Goal: Task Accomplishment & Management: Manage account settings

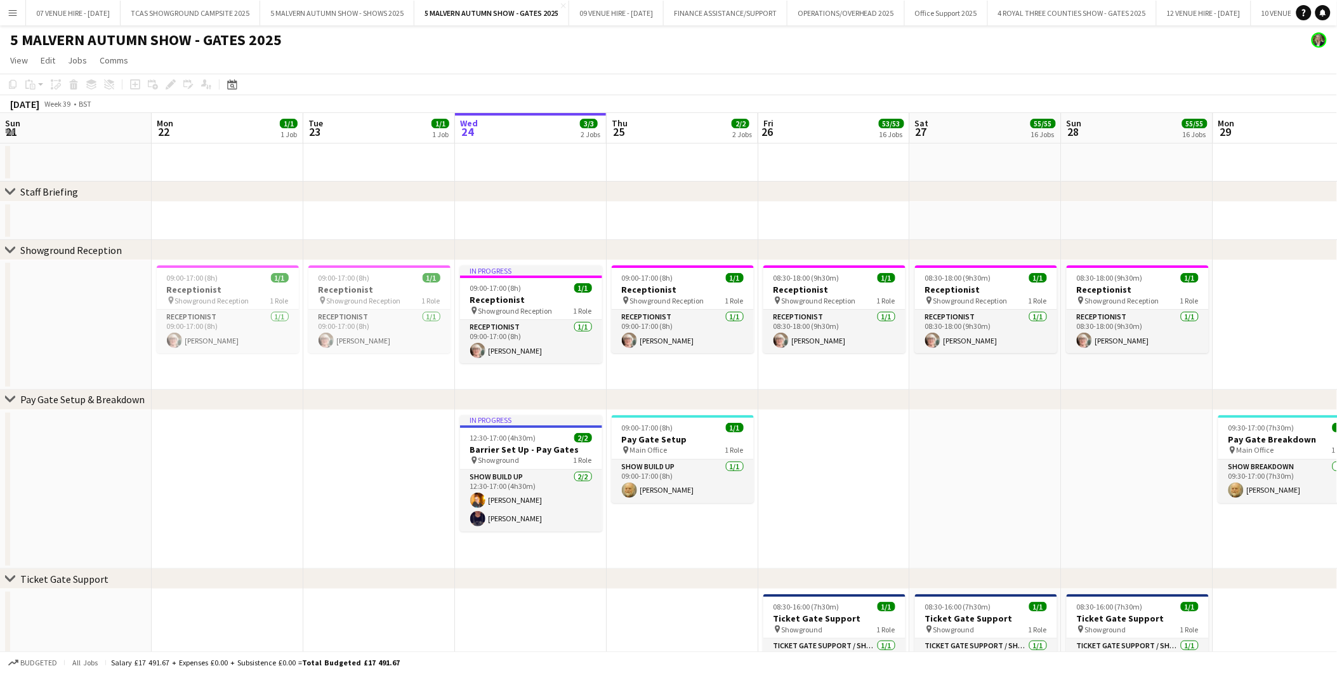
scroll to position [0, 303]
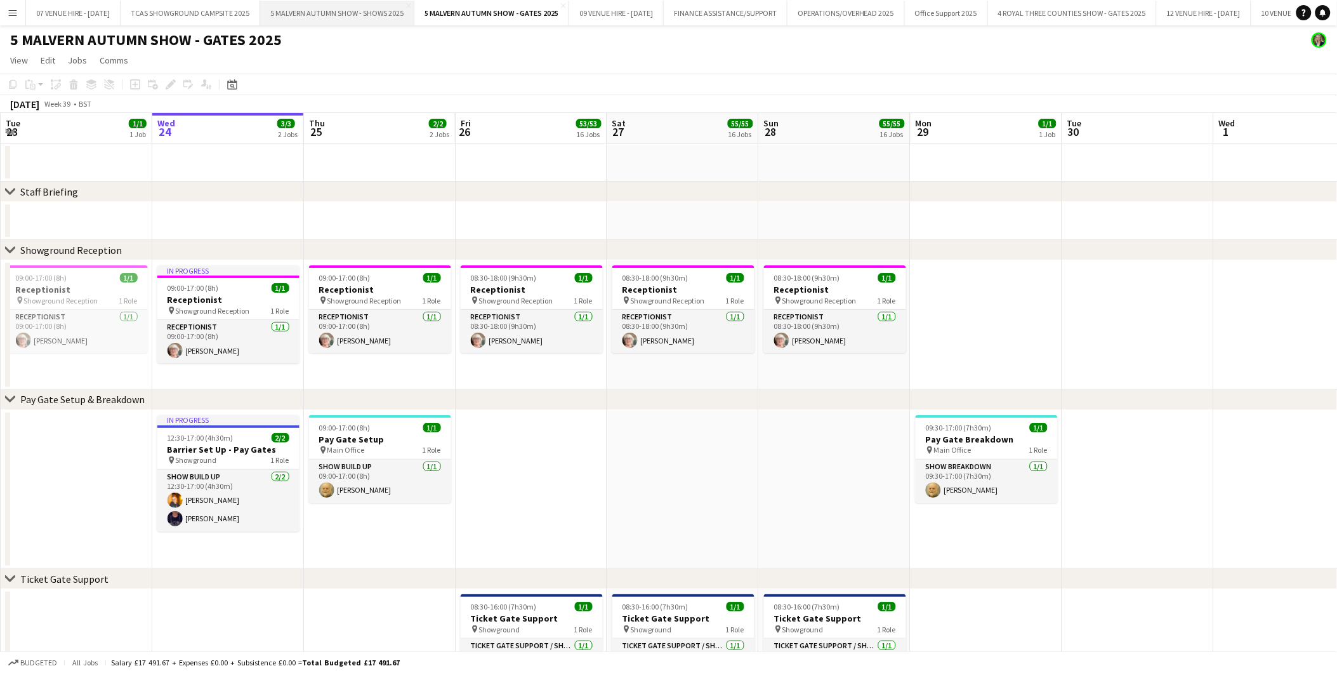
click at [358, 13] on button "5 MALVERN AUTUMN SHOW - SHOWS 2025 Close" at bounding box center [337, 13] width 154 height 25
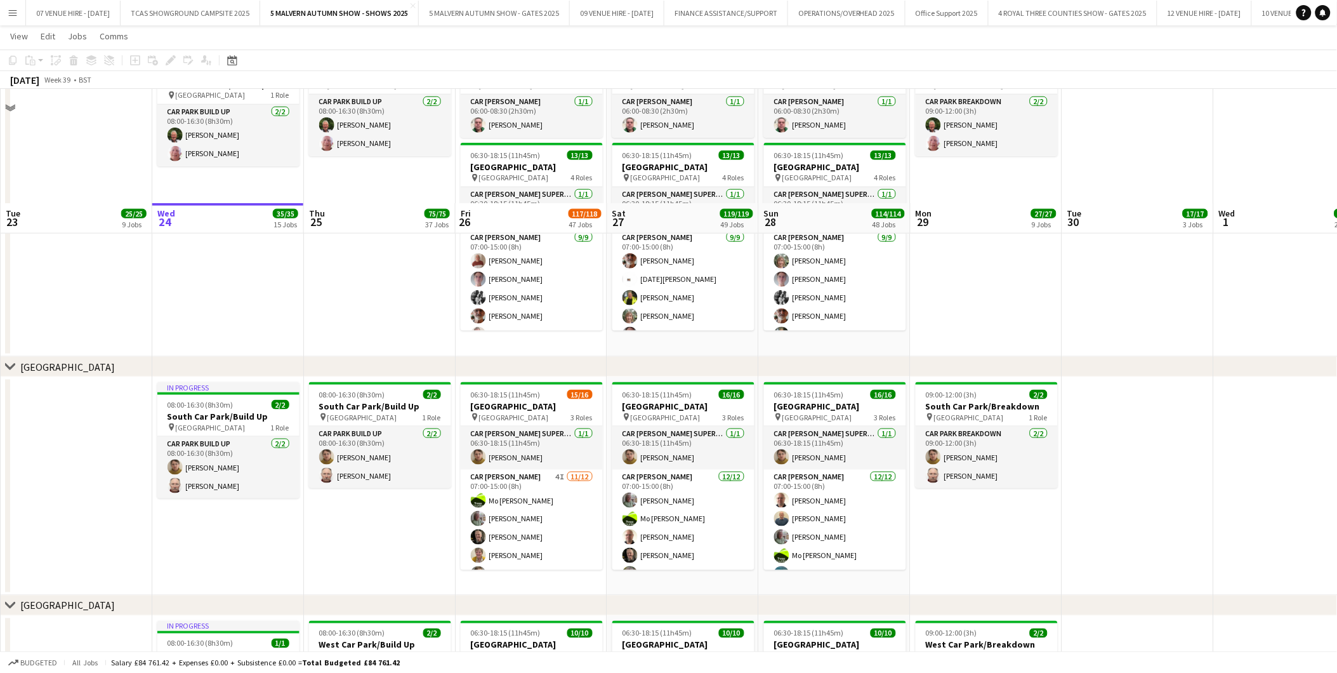
scroll to position [7403, 0]
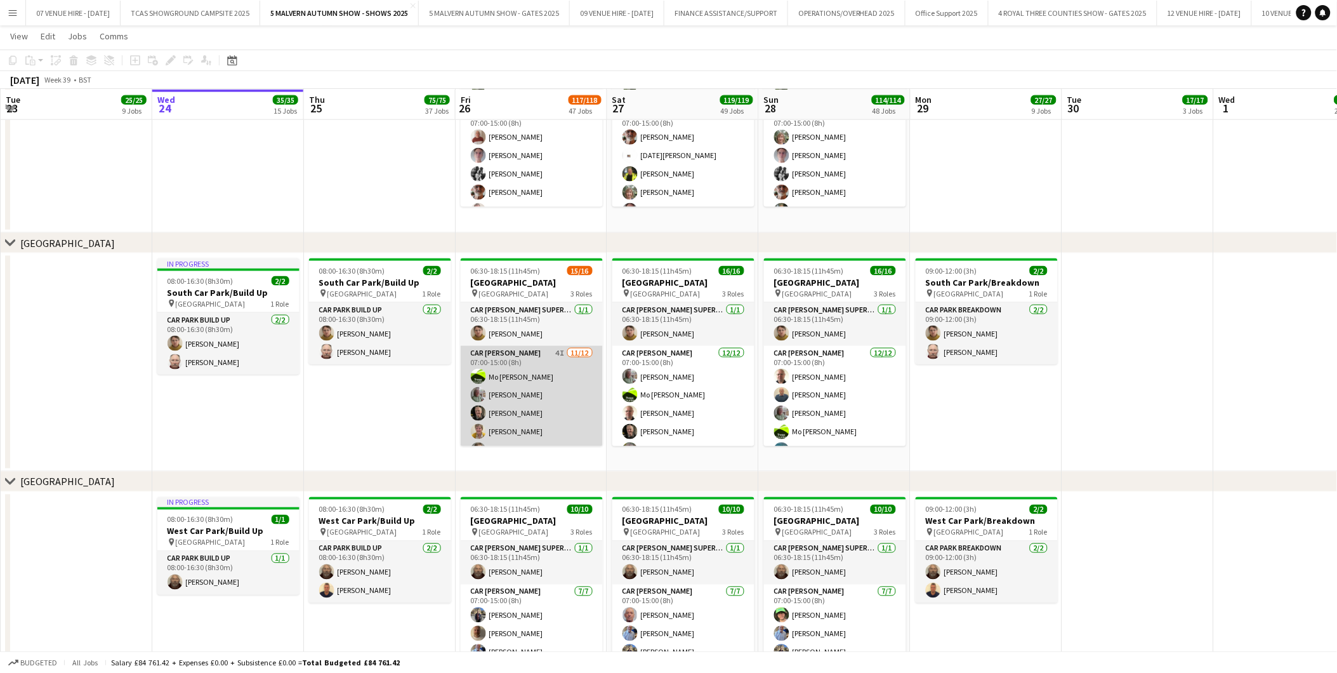
click at [527, 409] on app-card-role "Car [PERSON_NAME] 4I [DATE] 07:00-15:00 (8h) [PERSON_NAME]-[PERSON_NAME] [PERSO…" at bounding box center [532, 469] width 142 height 246
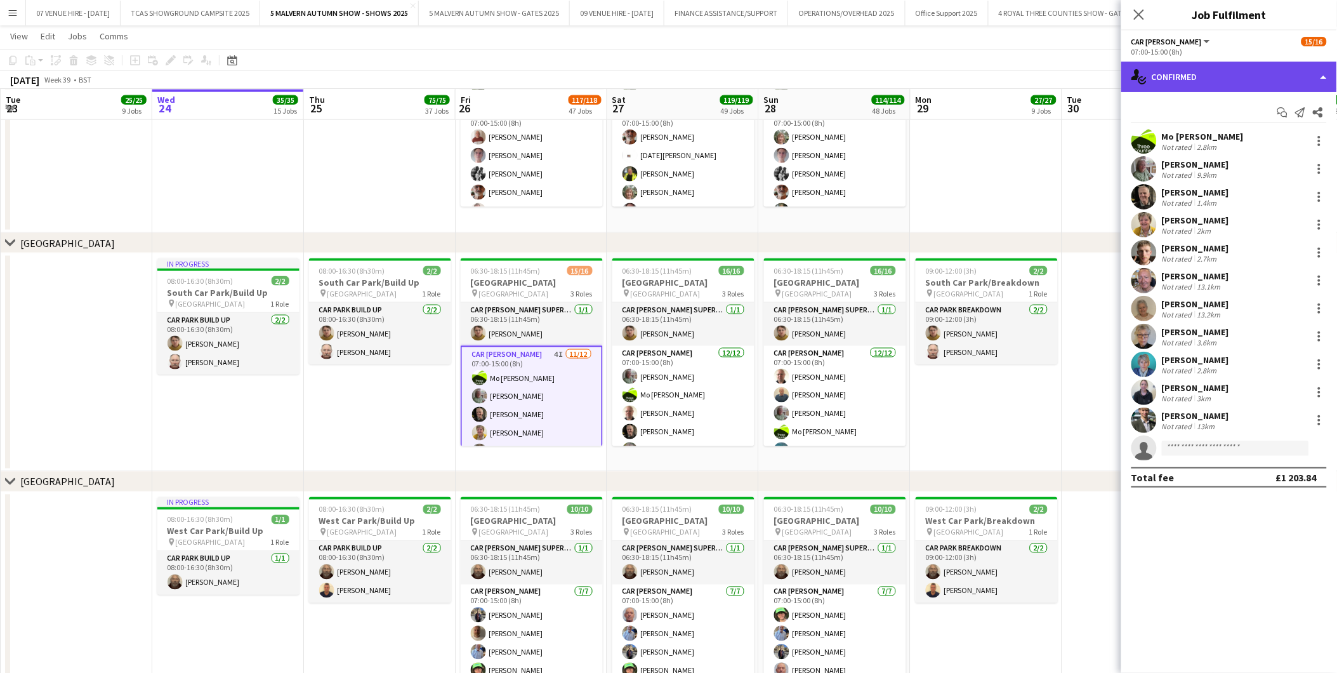
click at [1204, 90] on div "single-neutral-actions-check-2 Confirmed" at bounding box center [1229, 77] width 216 height 30
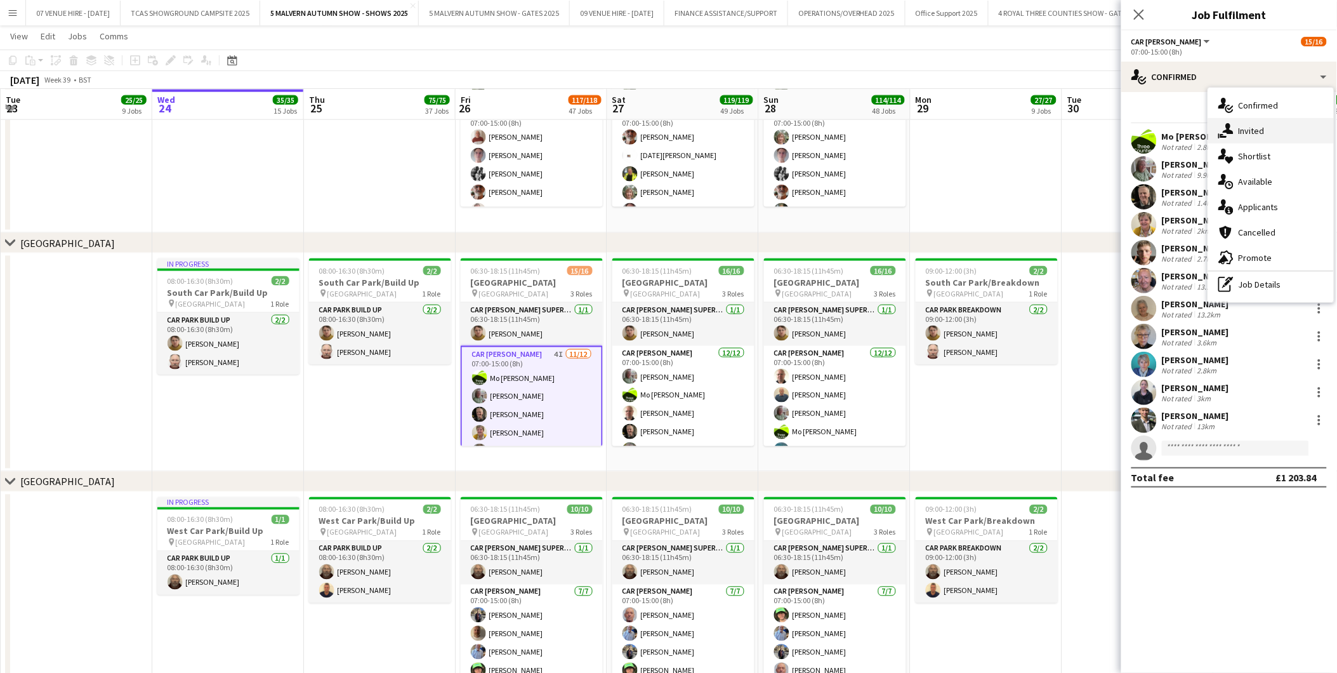
click at [1262, 125] on span "Invited" at bounding box center [1252, 130] width 26 height 11
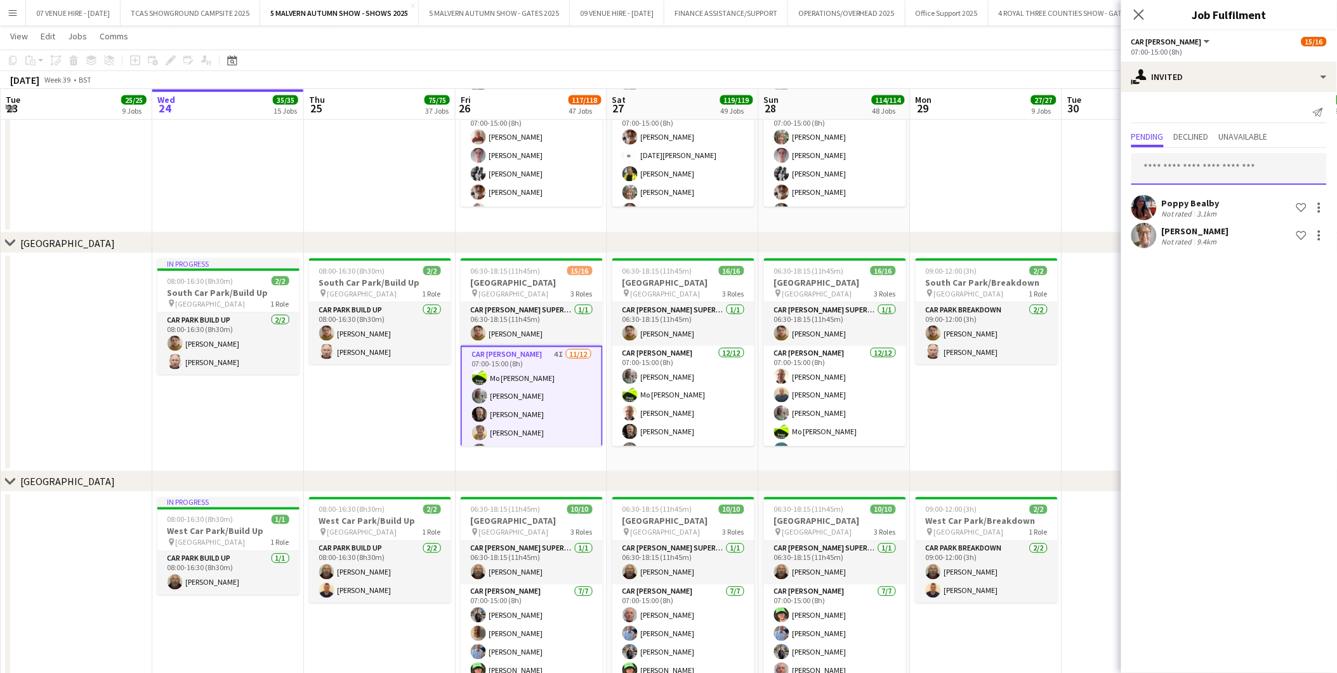
click at [1187, 168] on input "text" at bounding box center [1228, 169] width 195 height 32
click at [6, 15] on button "Menu" at bounding box center [12, 12] width 25 height 25
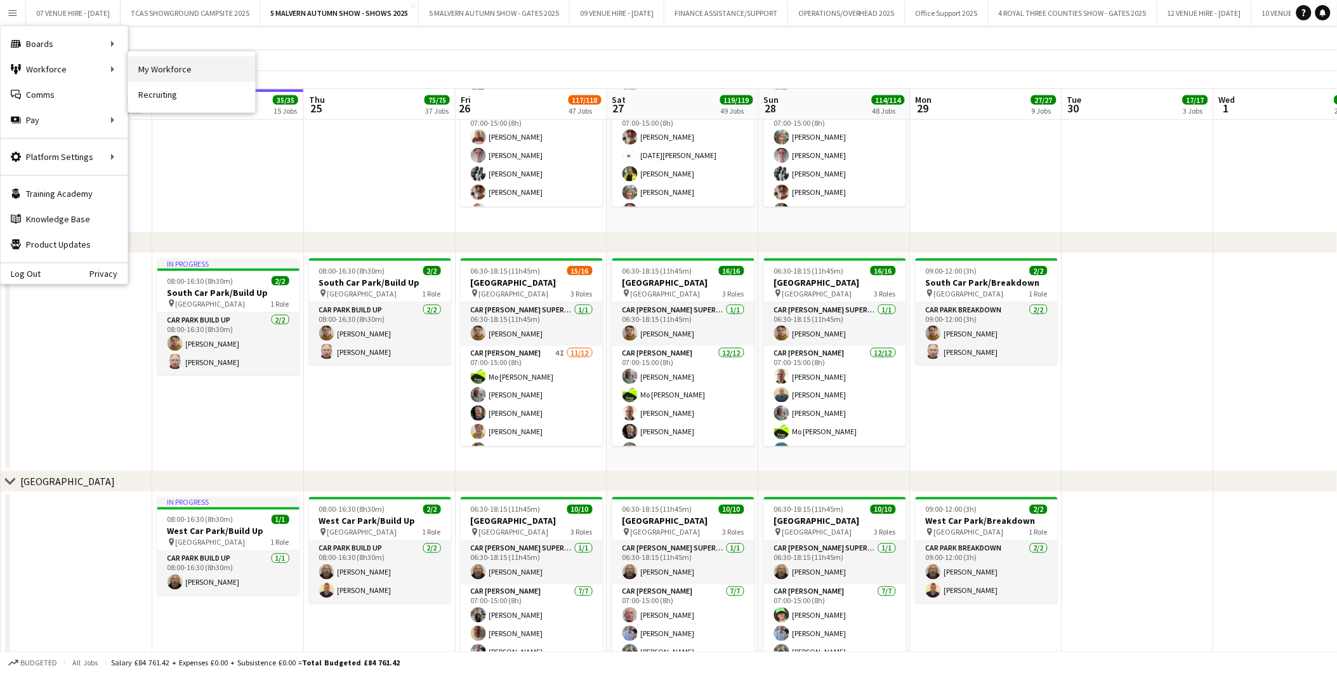
click at [152, 62] on link "My Workforce" at bounding box center [191, 68] width 127 height 25
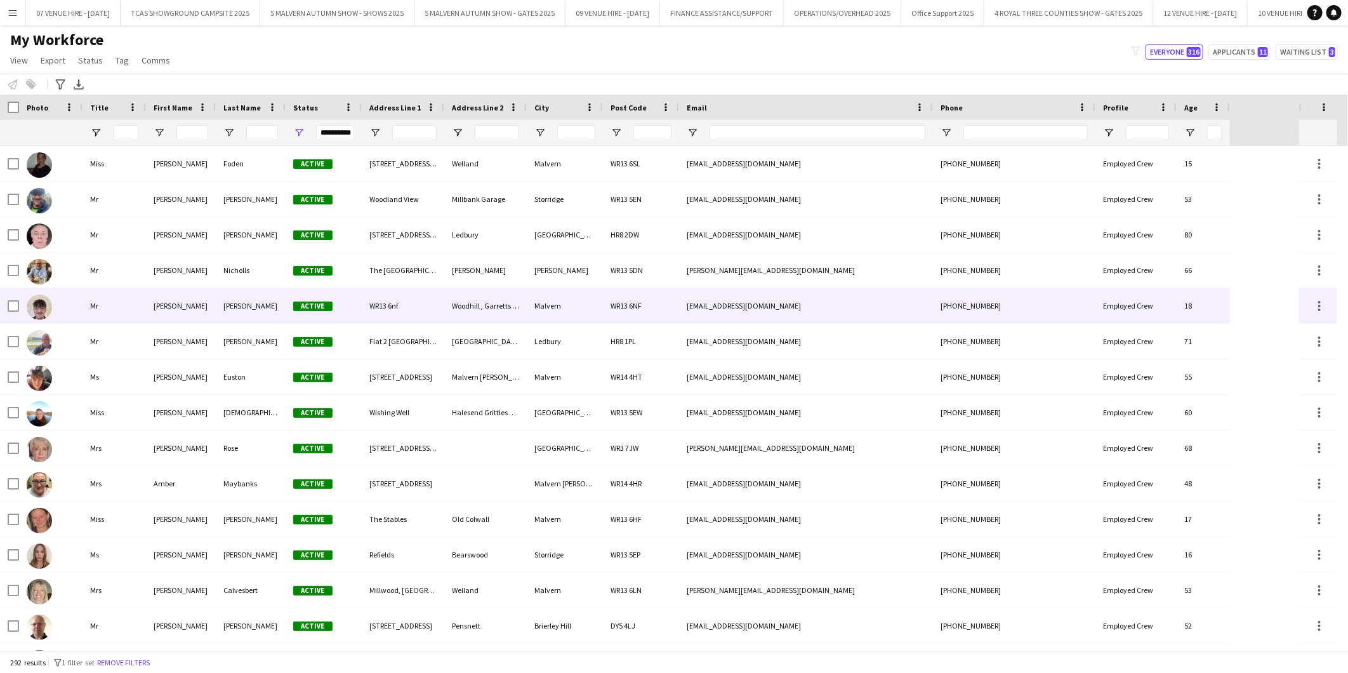
click at [37, 305] on img at bounding box center [39, 306] width 25 height 25
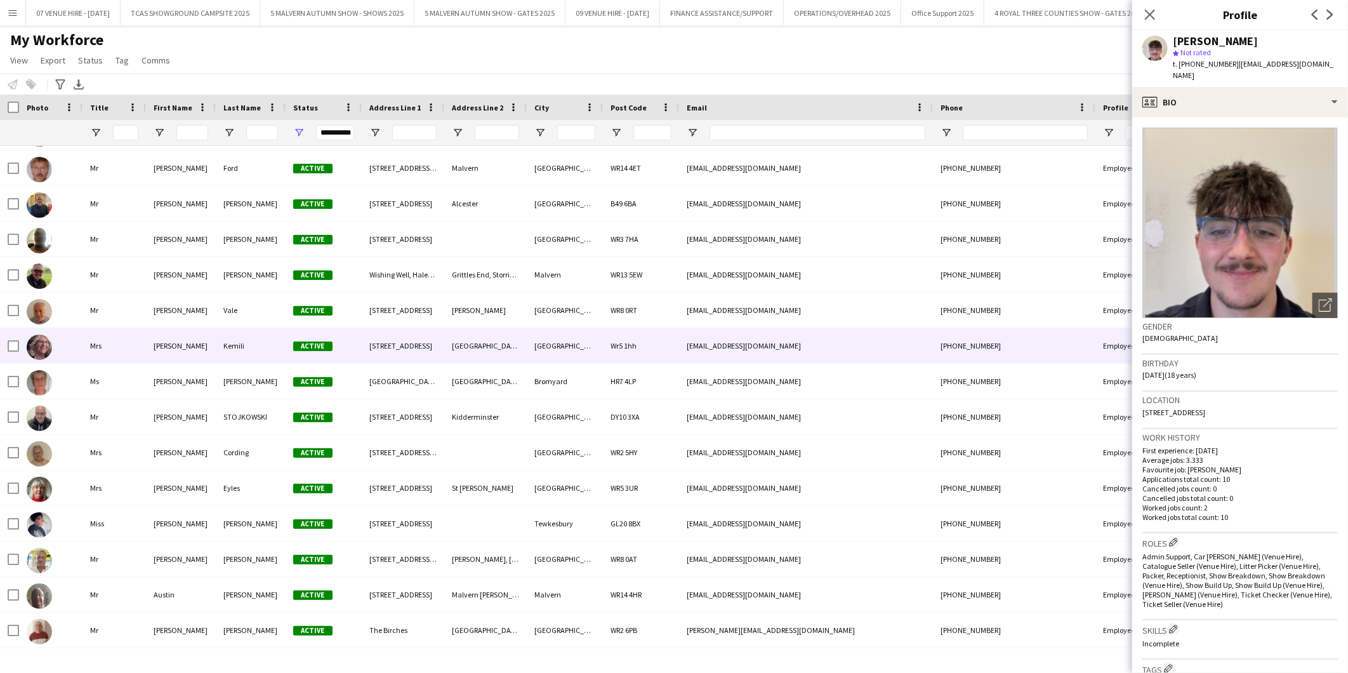
scroll to position [564, 0]
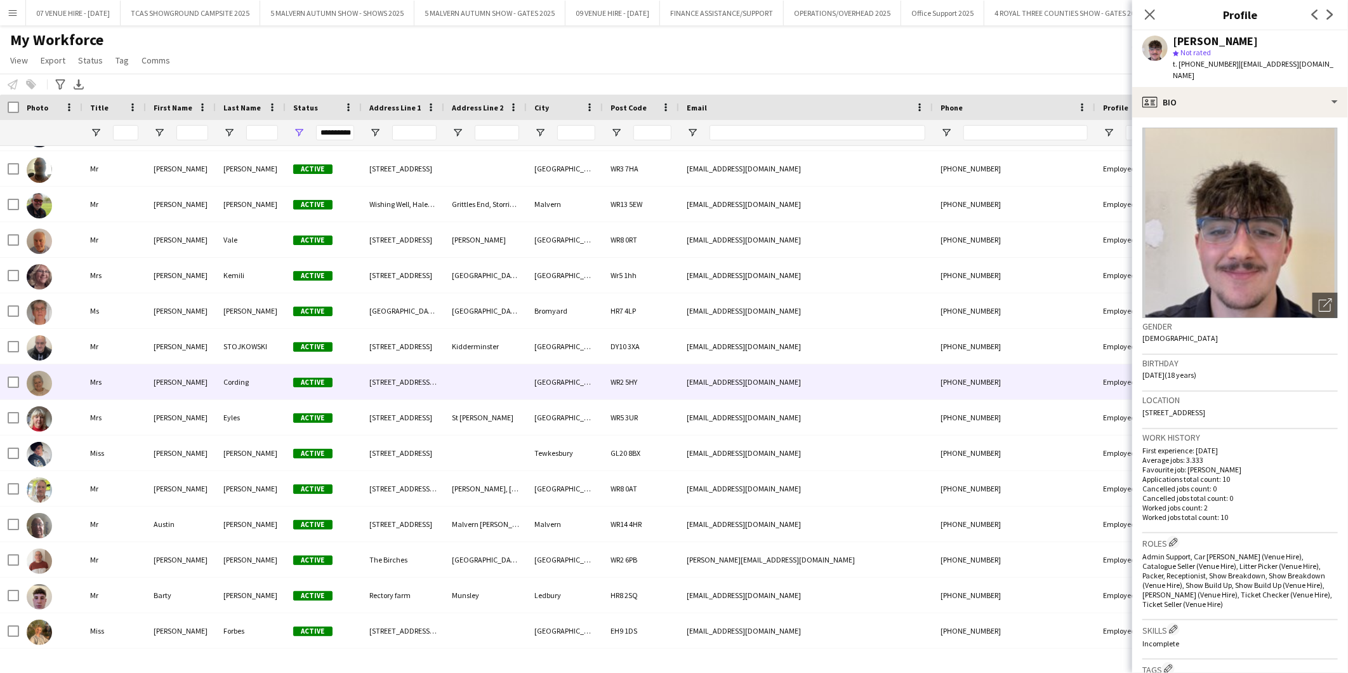
click at [41, 379] on img at bounding box center [39, 383] width 25 height 25
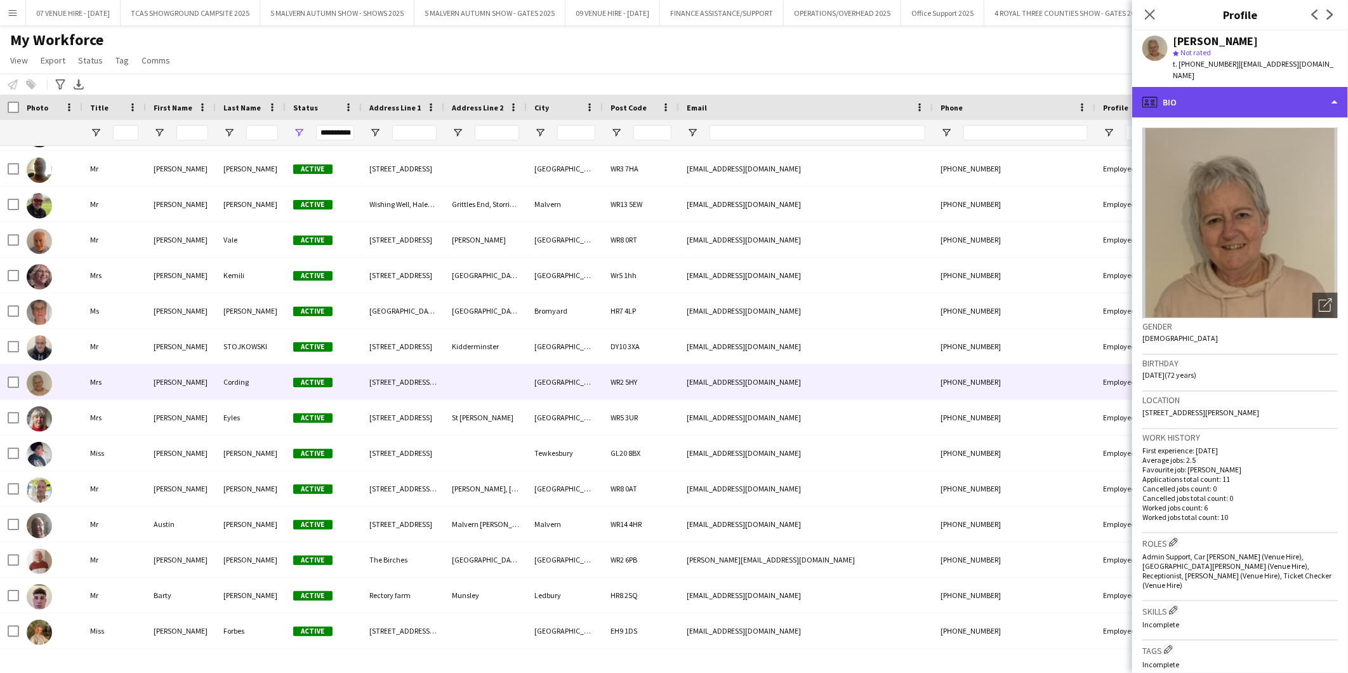
click at [1178, 87] on div "profile Bio" at bounding box center [1240, 102] width 216 height 30
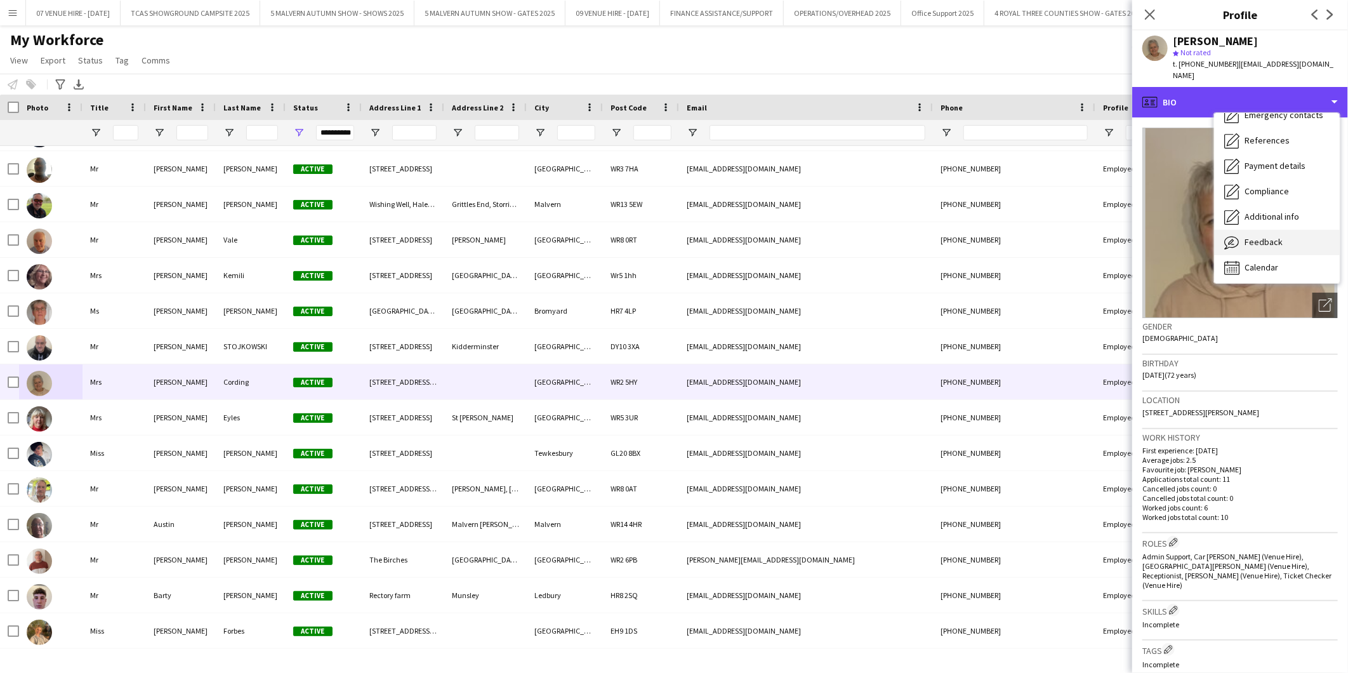
scroll to position [119, 0]
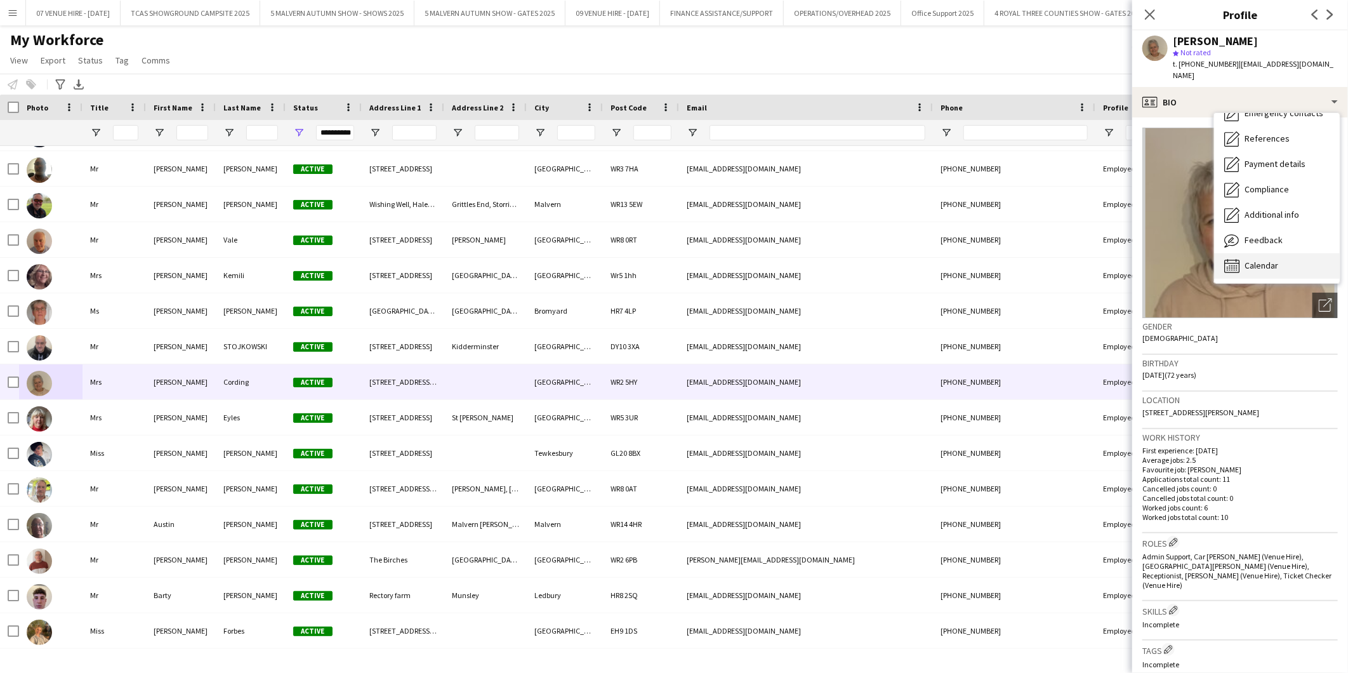
click at [1236, 258] on icon "Calendar" at bounding box center [1231, 265] width 15 height 15
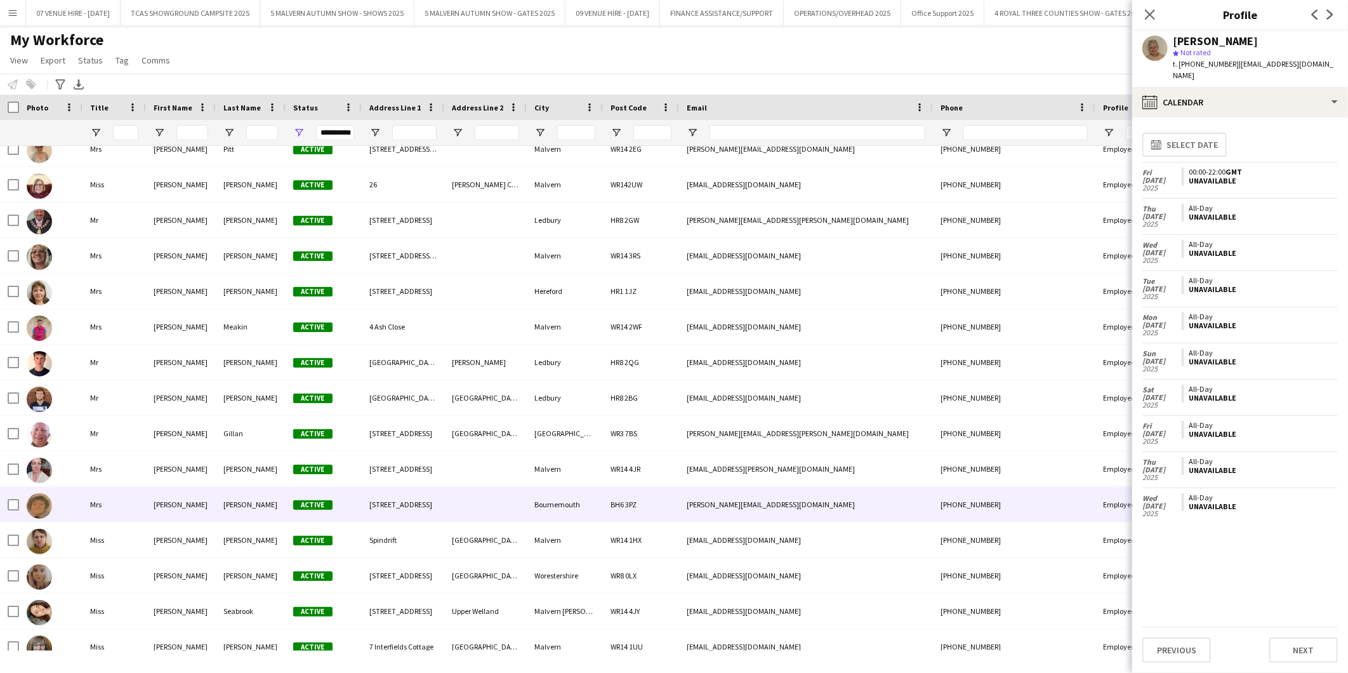
scroll to position [2679, 0]
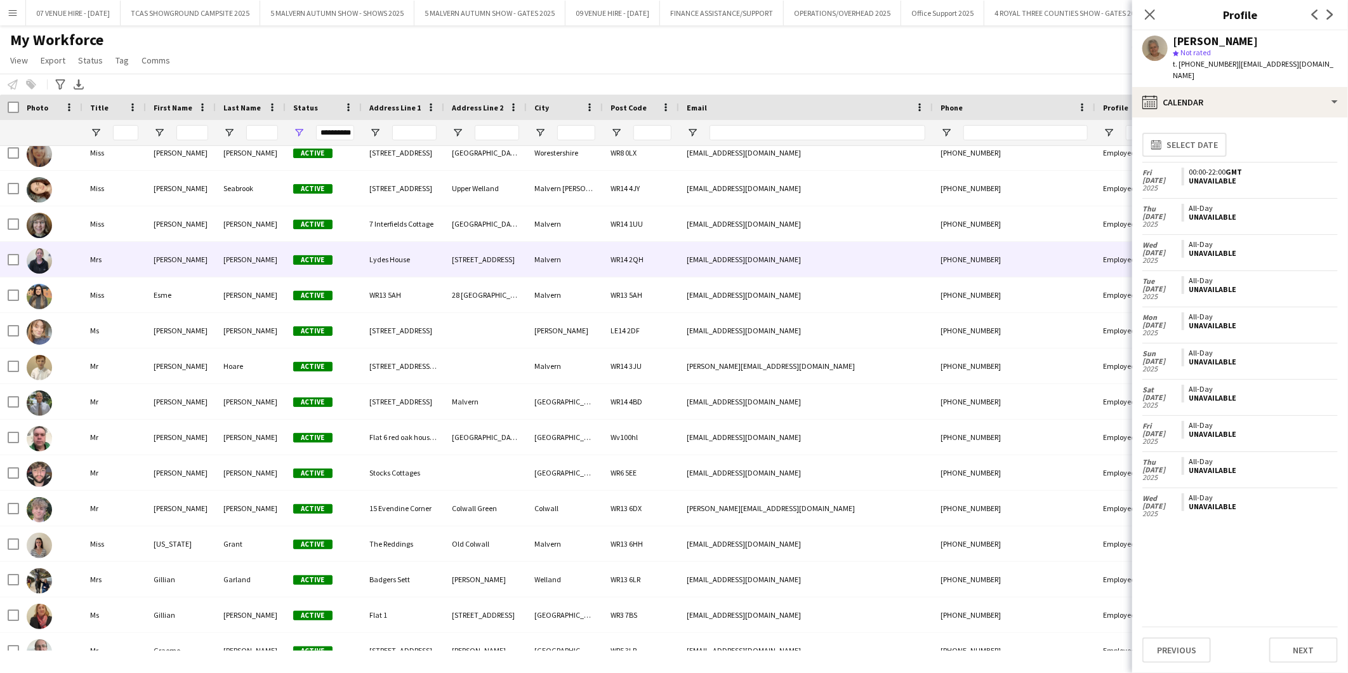
click at [48, 263] on img at bounding box center [39, 260] width 25 height 25
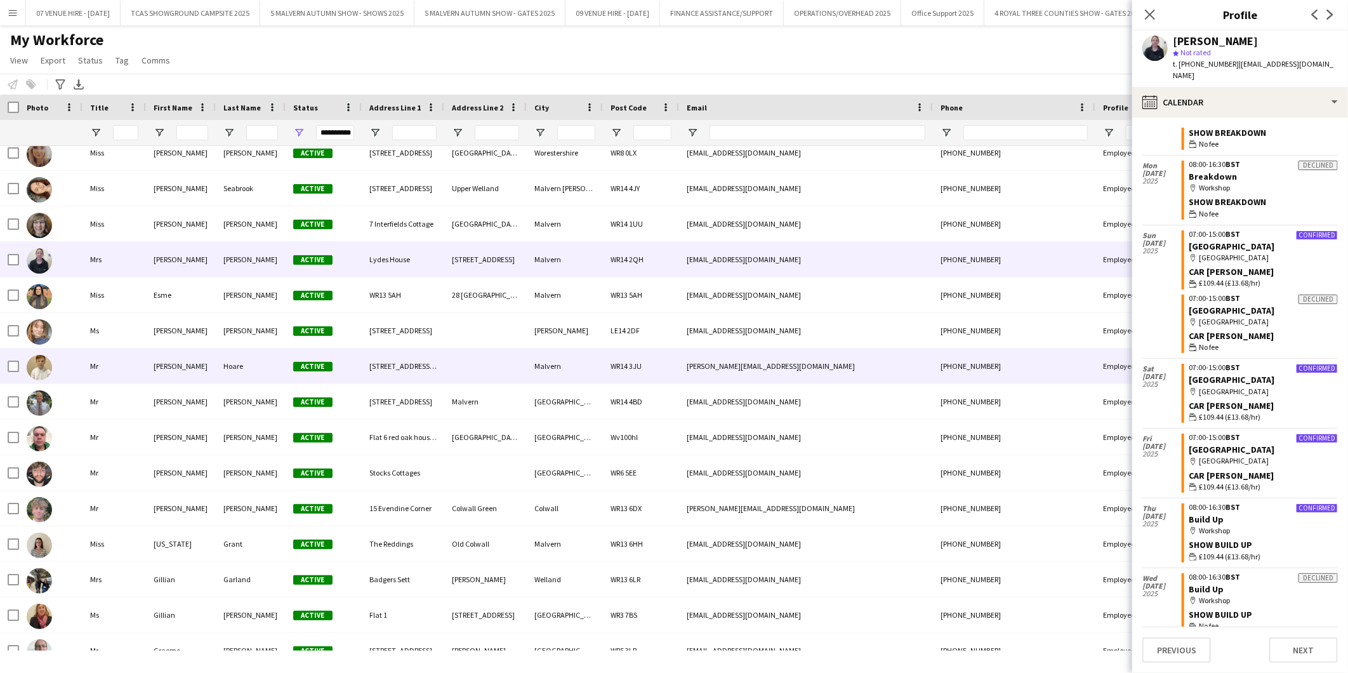
click at [39, 359] on img at bounding box center [39, 367] width 25 height 25
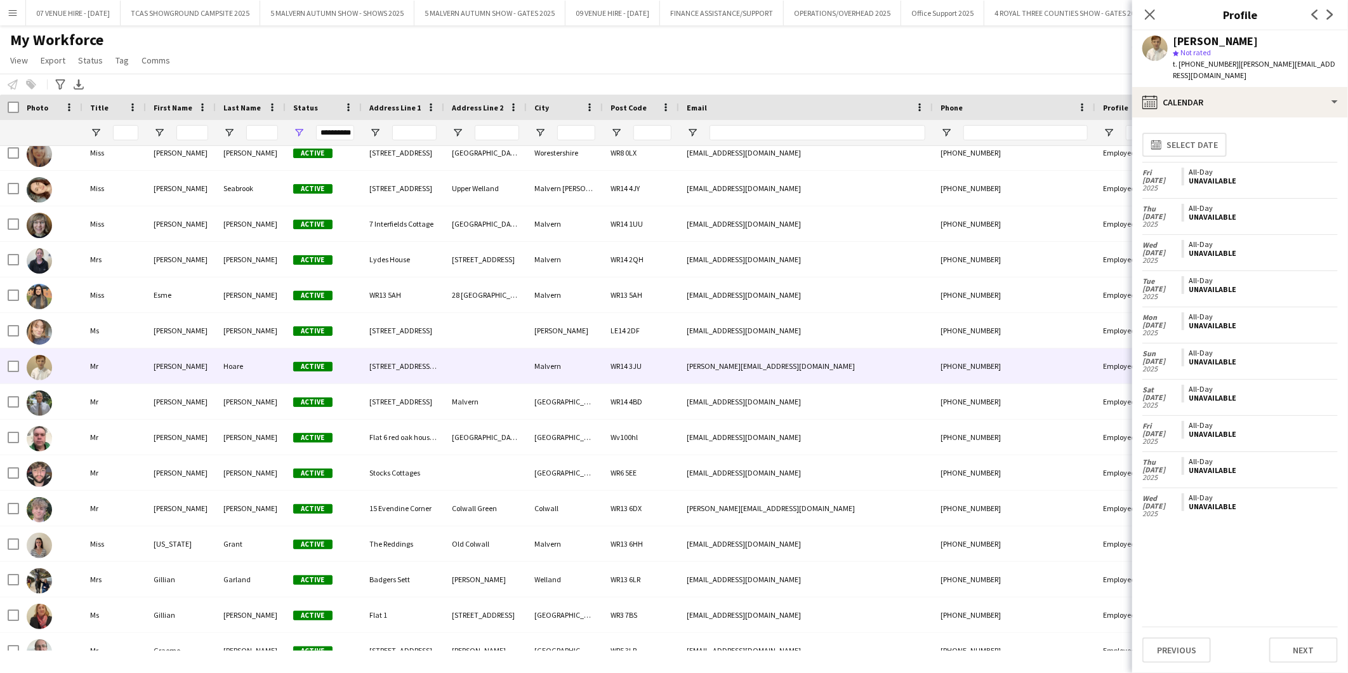
click at [1156, 43] on app-user-avatar at bounding box center [1154, 48] width 25 height 25
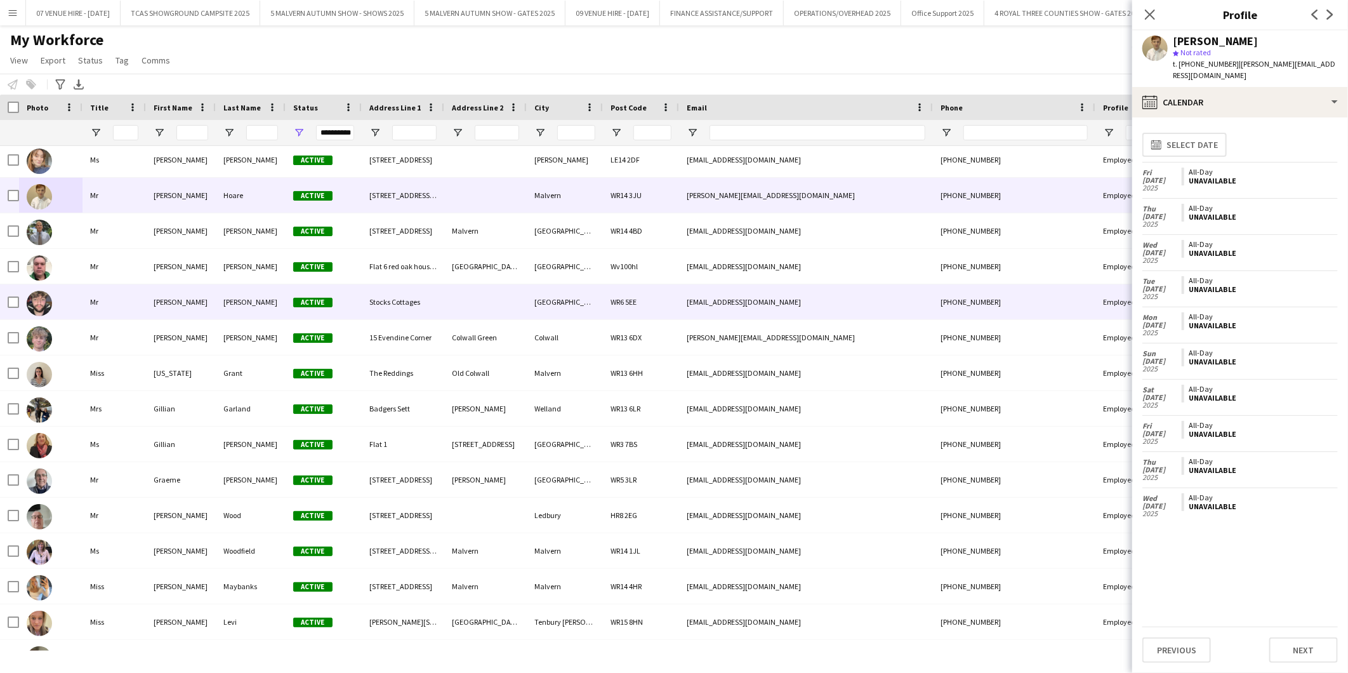
scroll to position [3243, 0]
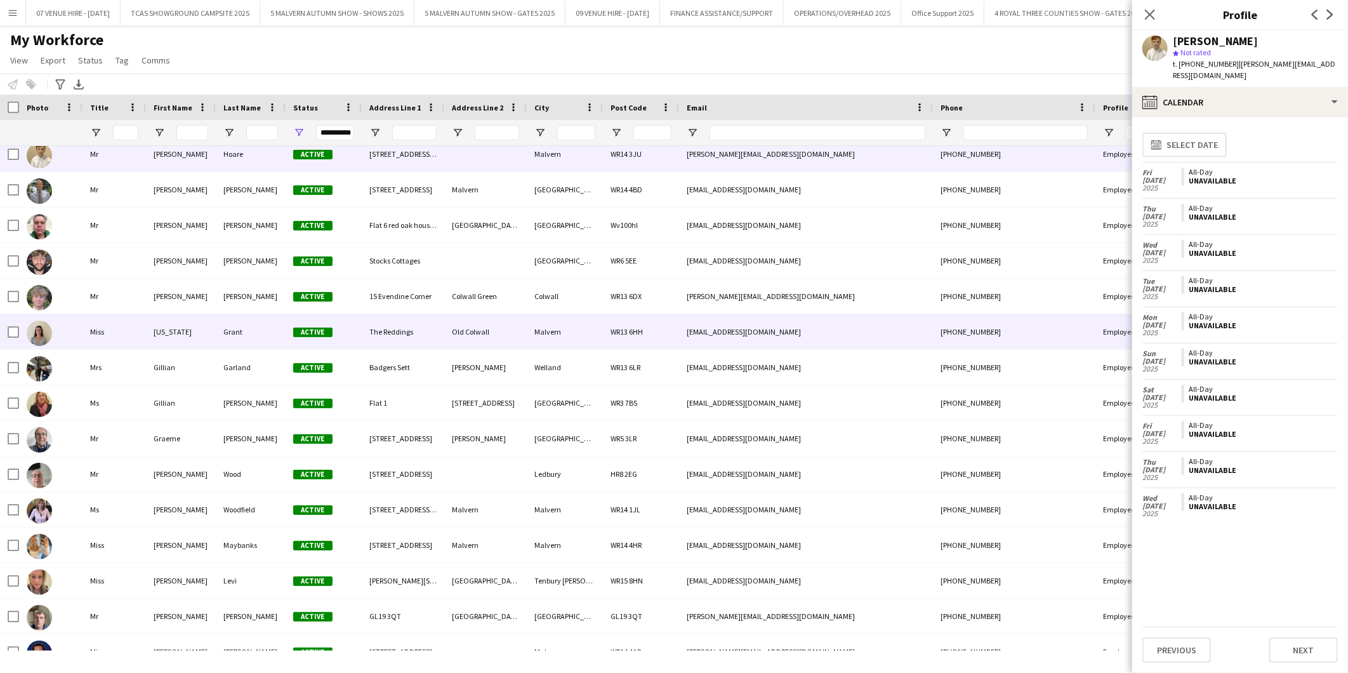
click at [43, 334] on img at bounding box center [39, 332] width 25 height 25
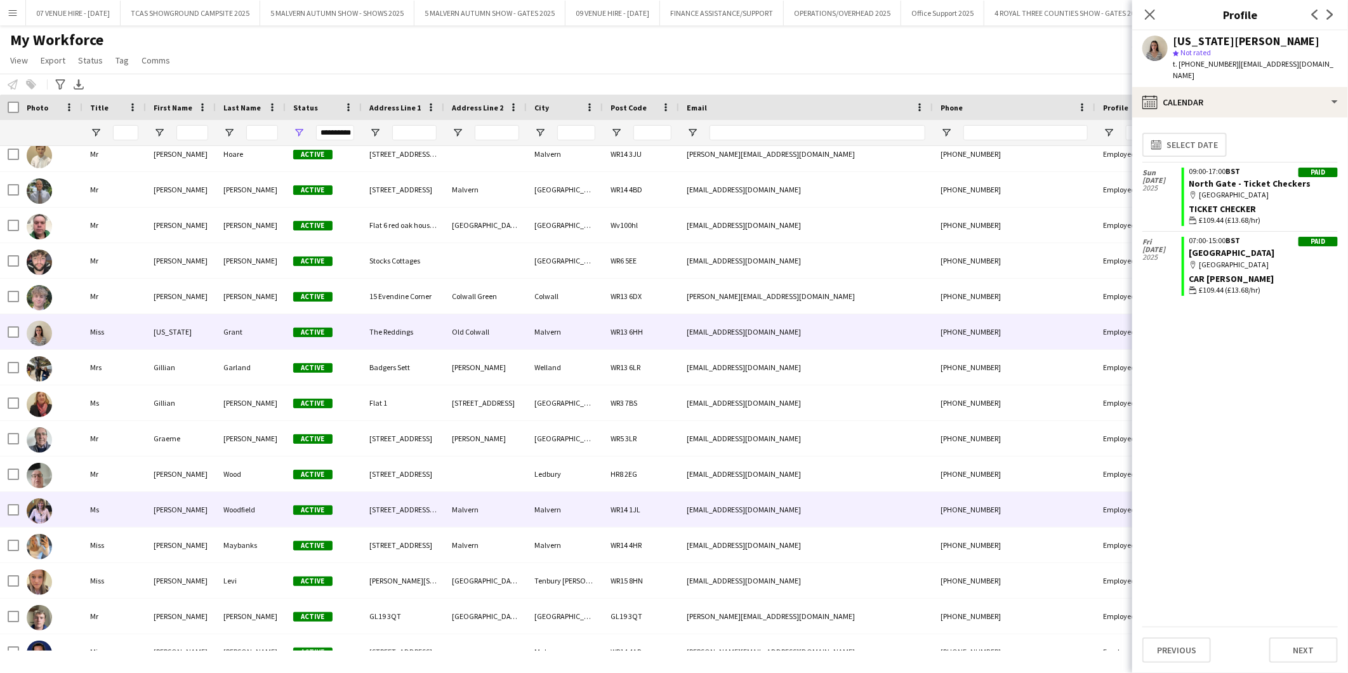
click at [42, 517] on img at bounding box center [39, 510] width 25 height 25
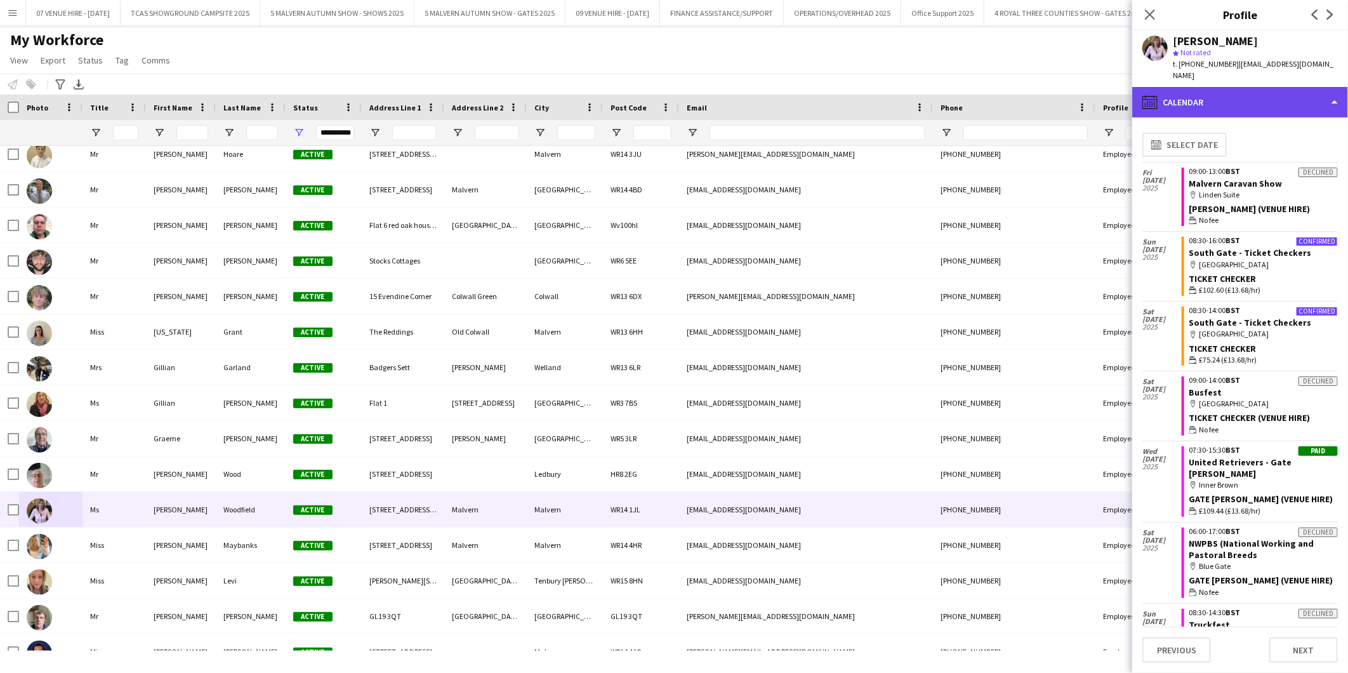
click at [1165, 87] on div "calendar-full Calendar" at bounding box center [1240, 102] width 216 height 30
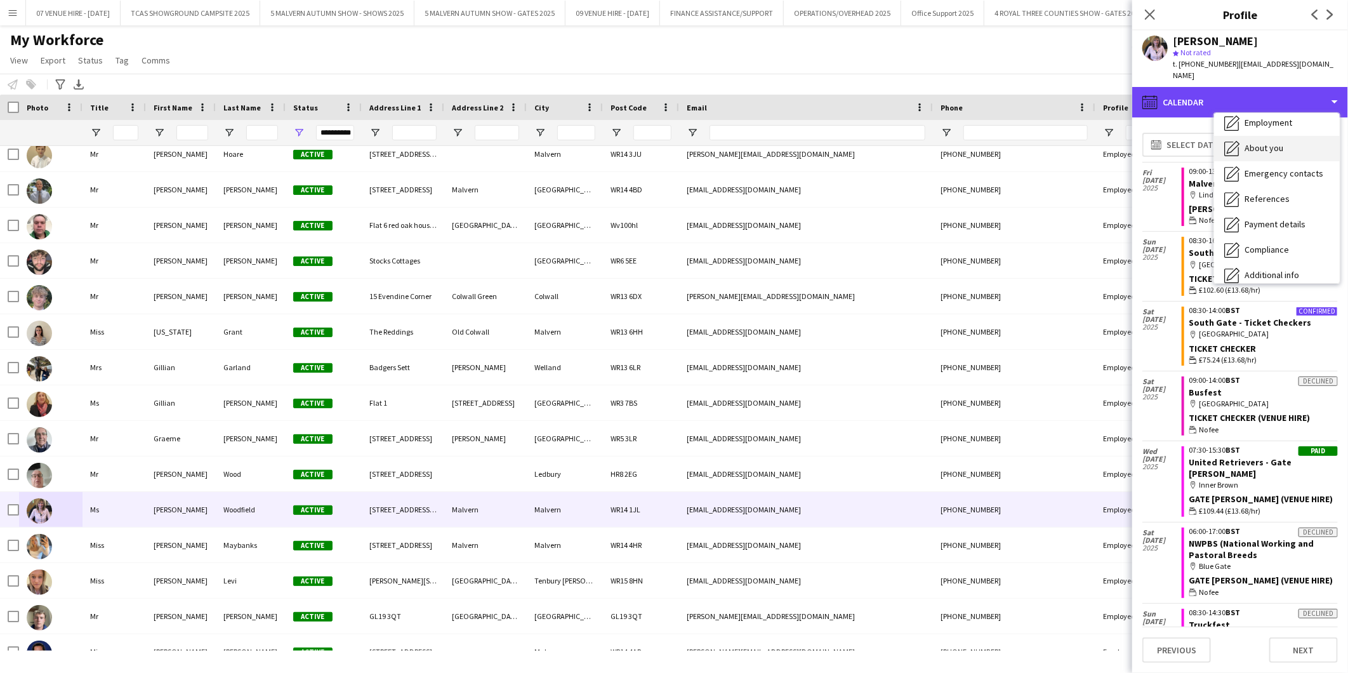
scroll to position [119, 0]
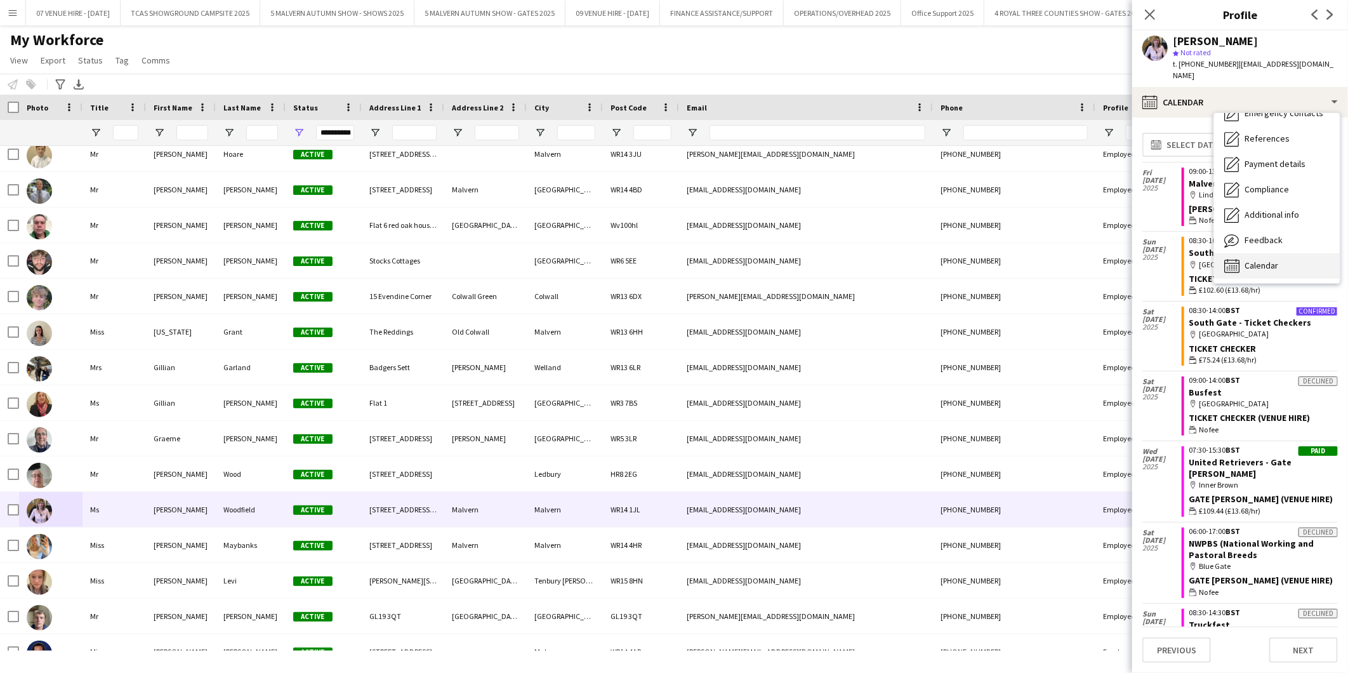
click at [1253, 260] on span "Calendar" at bounding box center [1261, 265] width 34 height 11
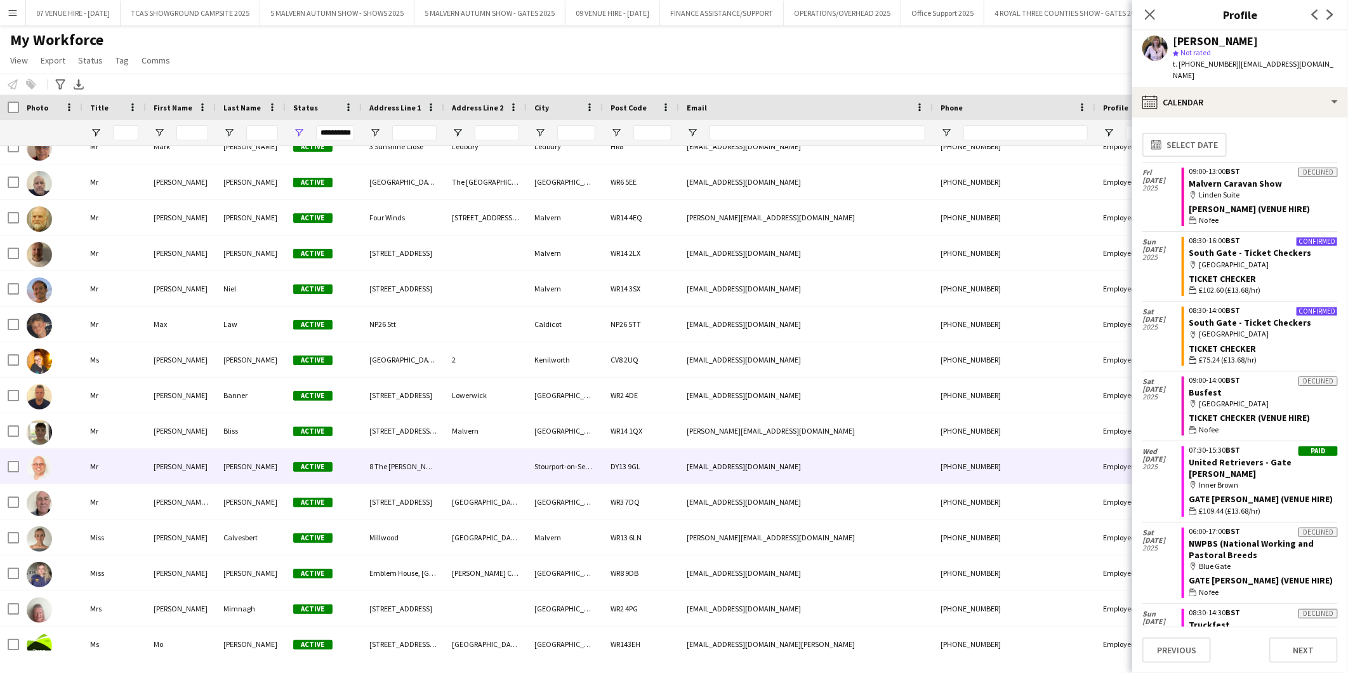
scroll to position [6275, 0]
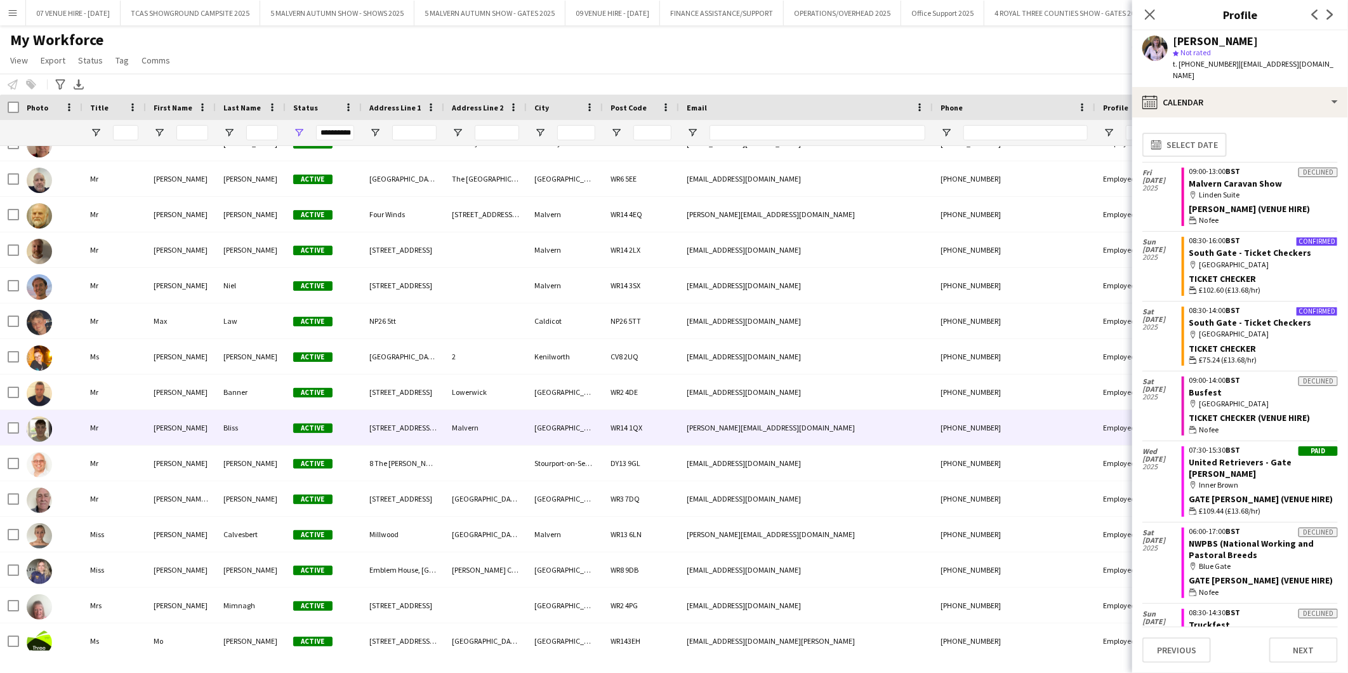
click at [49, 427] on img at bounding box center [39, 428] width 25 height 25
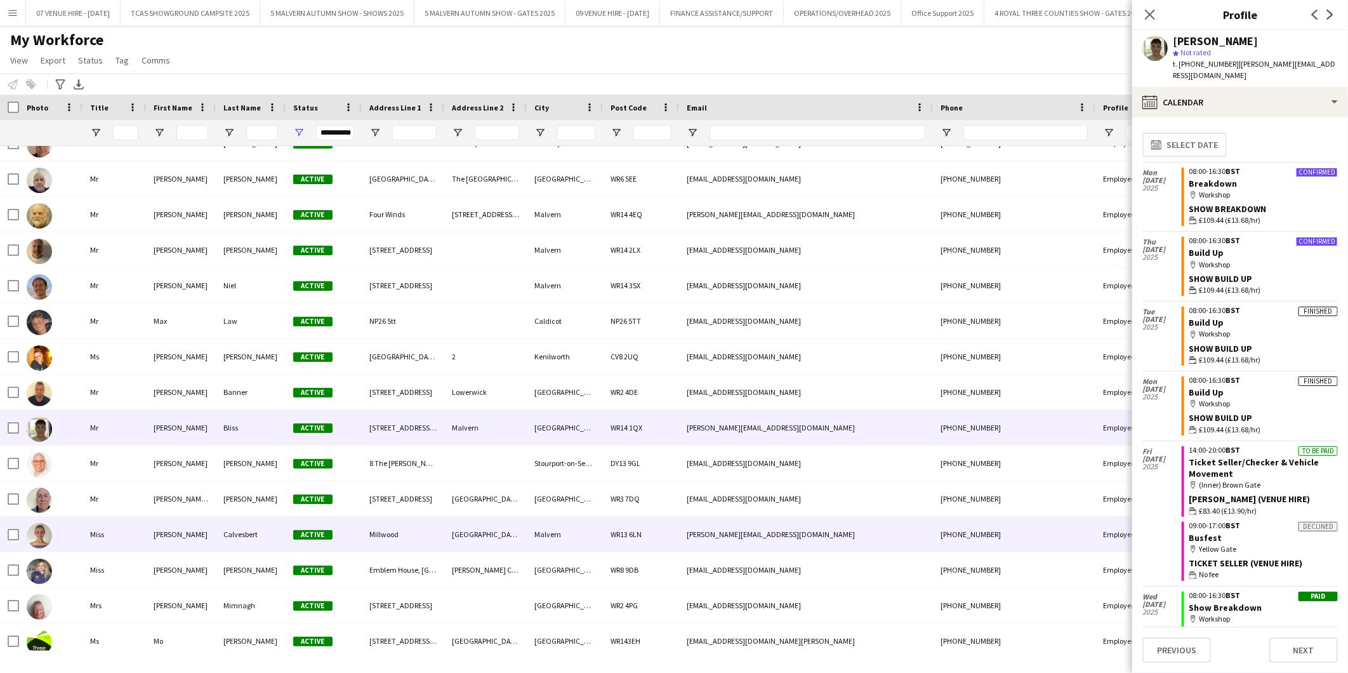
click at [41, 539] on img at bounding box center [39, 535] width 25 height 25
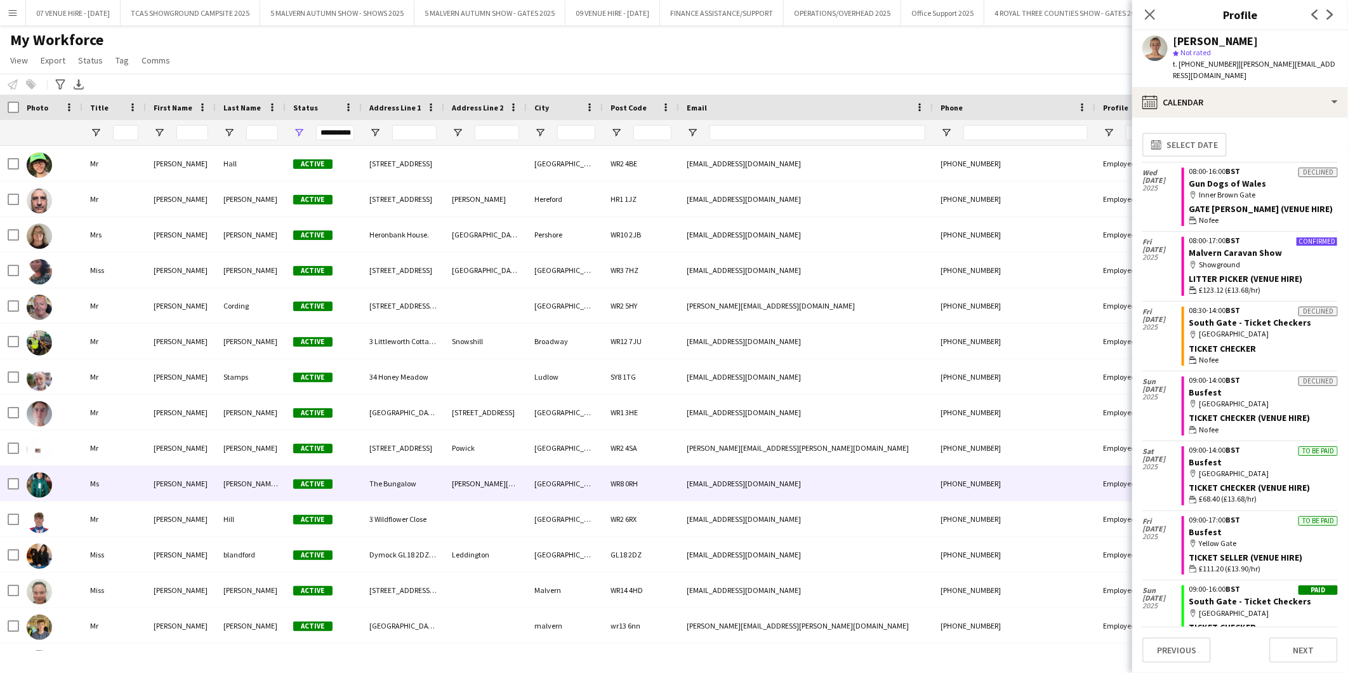
scroll to position [6905, 0]
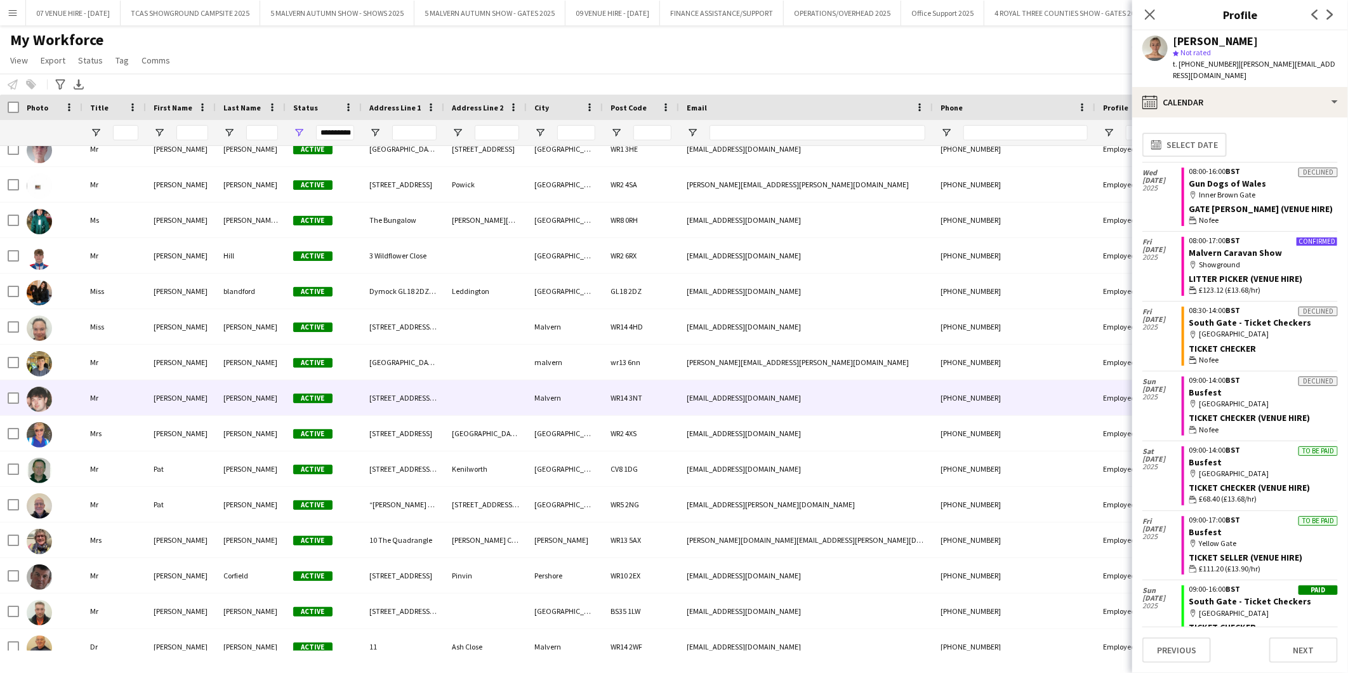
click at [48, 400] on img at bounding box center [39, 398] width 25 height 25
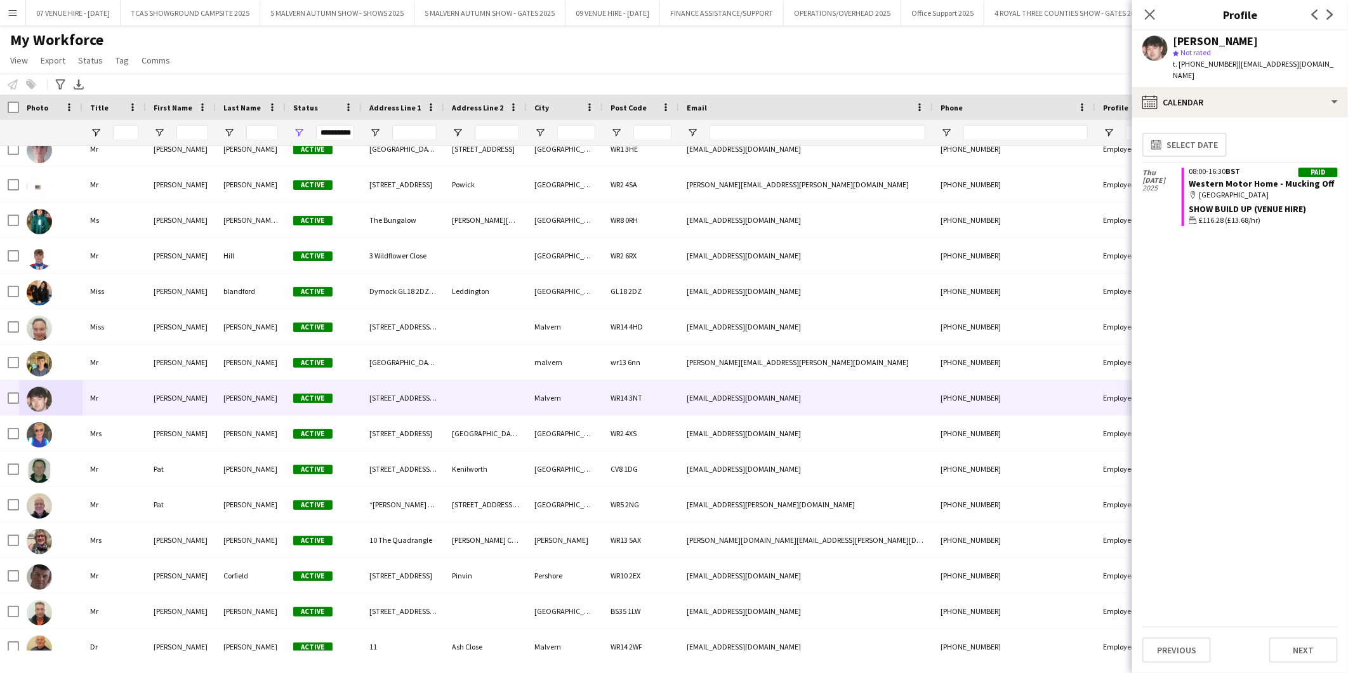
click at [1151, 46] on app-user-avatar at bounding box center [1154, 48] width 25 height 25
click at [1158, 47] on app-user-avatar at bounding box center [1154, 48] width 25 height 25
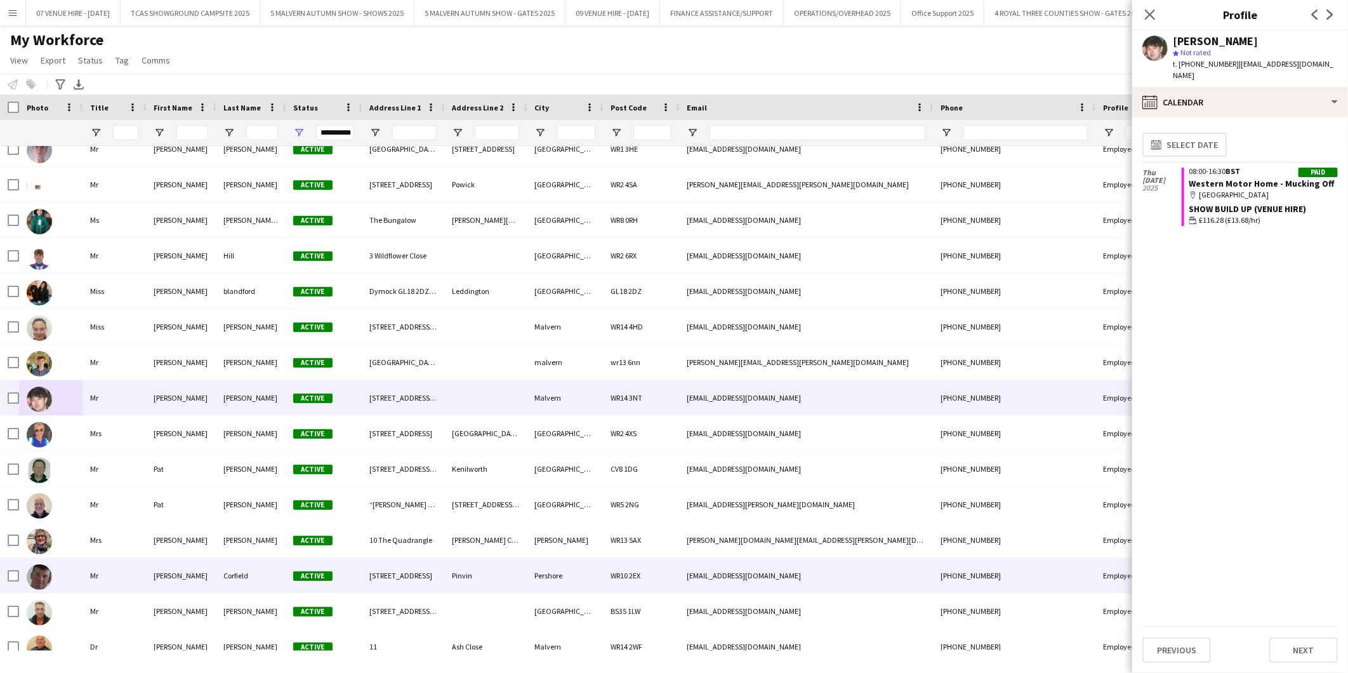
scroll to position [7078, 0]
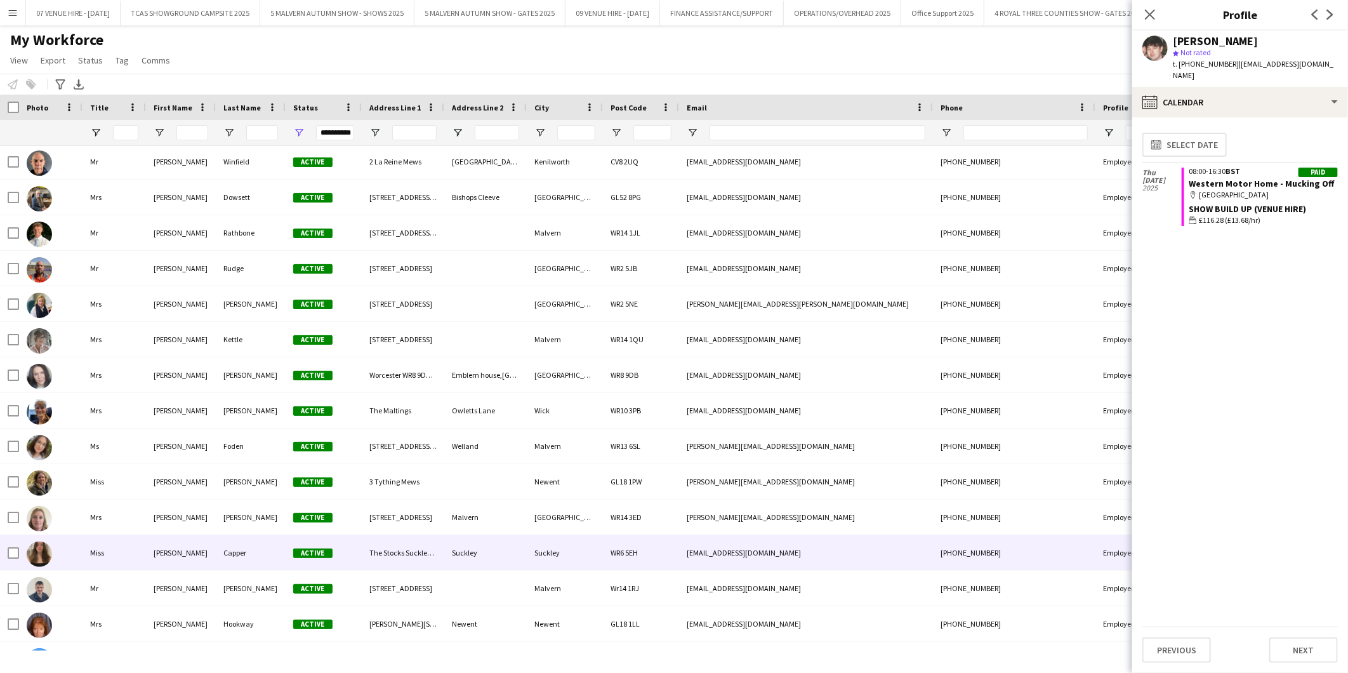
click at [34, 555] on img at bounding box center [39, 553] width 25 height 25
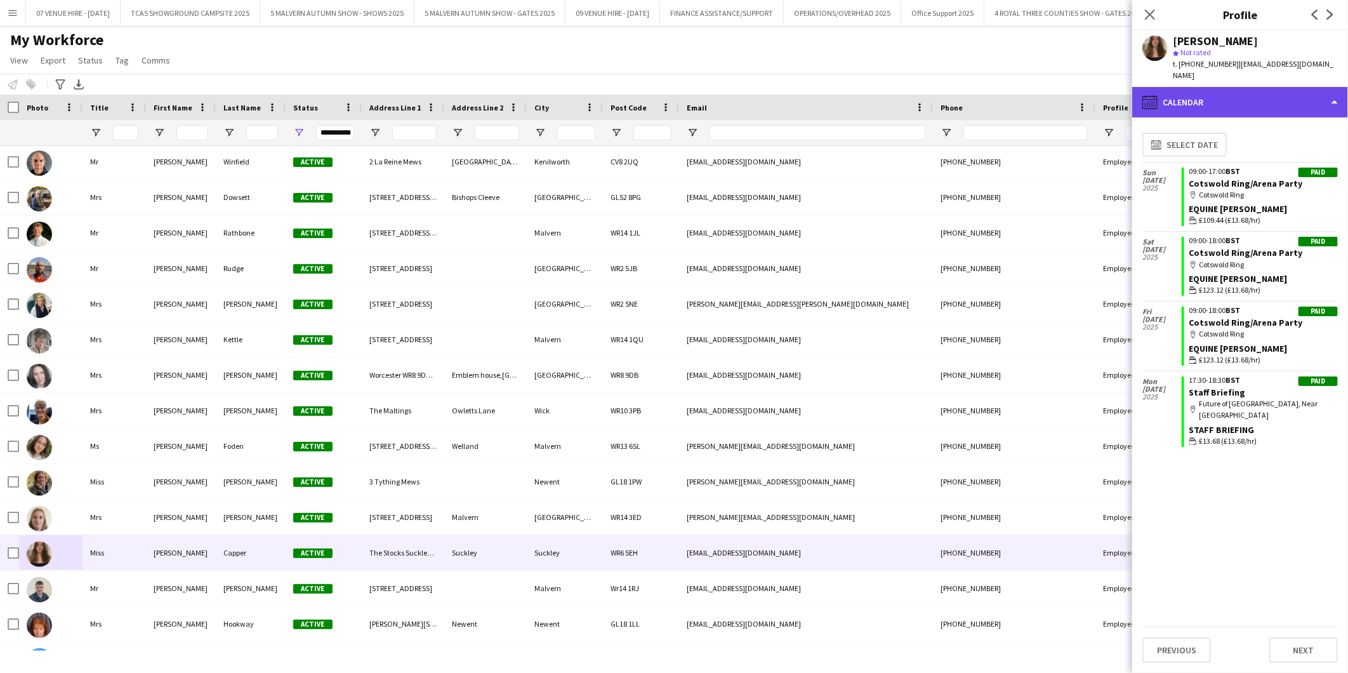
click at [1189, 87] on div "calendar-full Calendar" at bounding box center [1240, 102] width 216 height 30
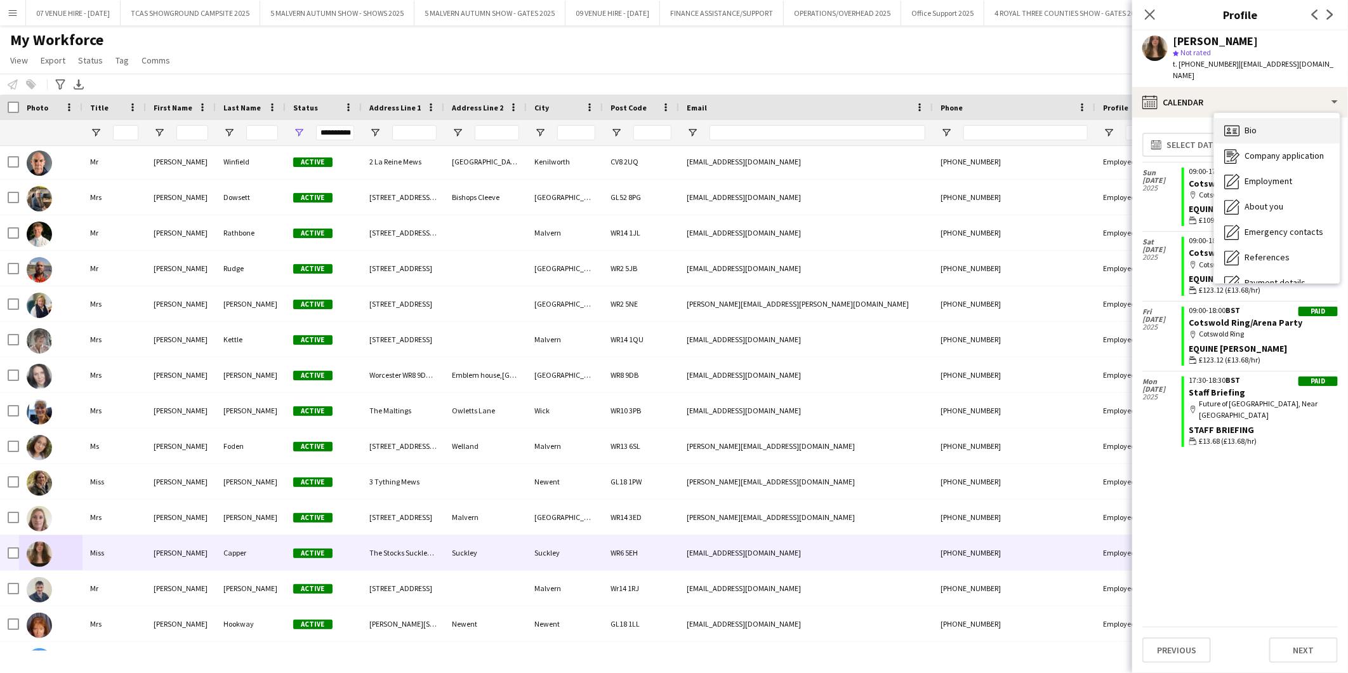
click at [1238, 123] on icon "Bio" at bounding box center [1231, 130] width 15 height 15
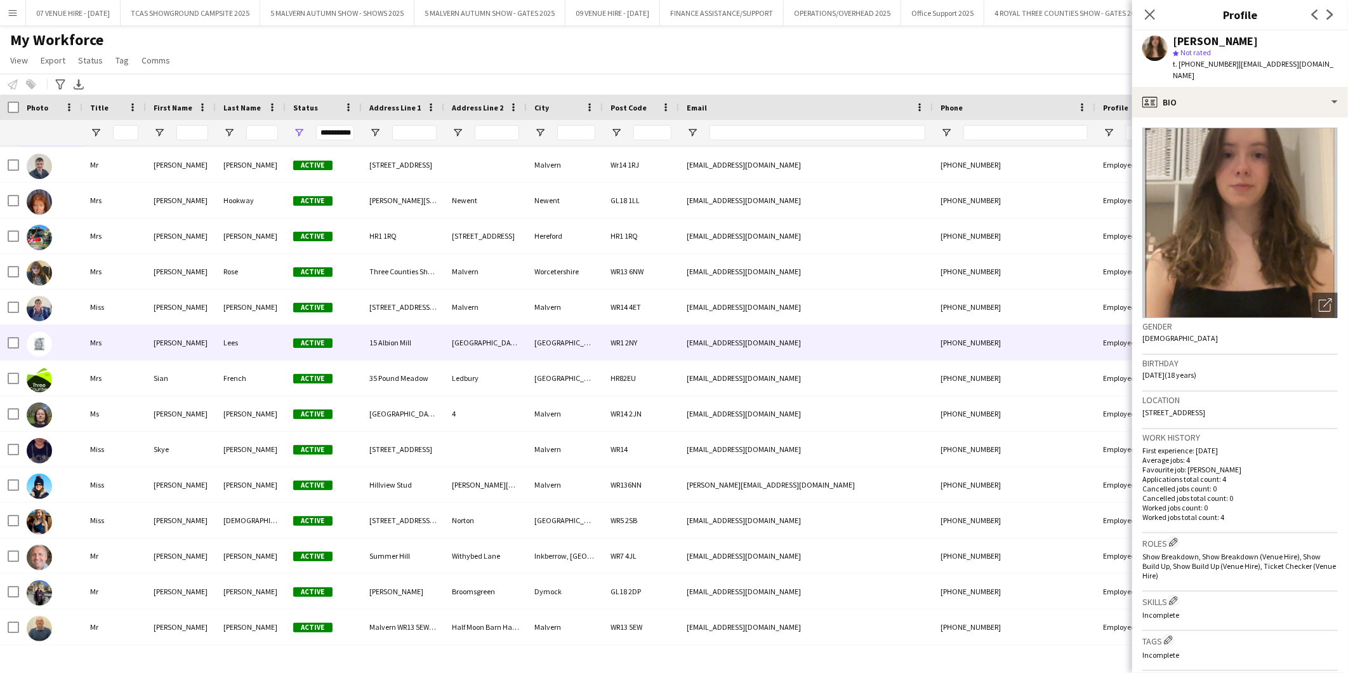
click at [43, 346] on img at bounding box center [39, 343] width 25 height 25
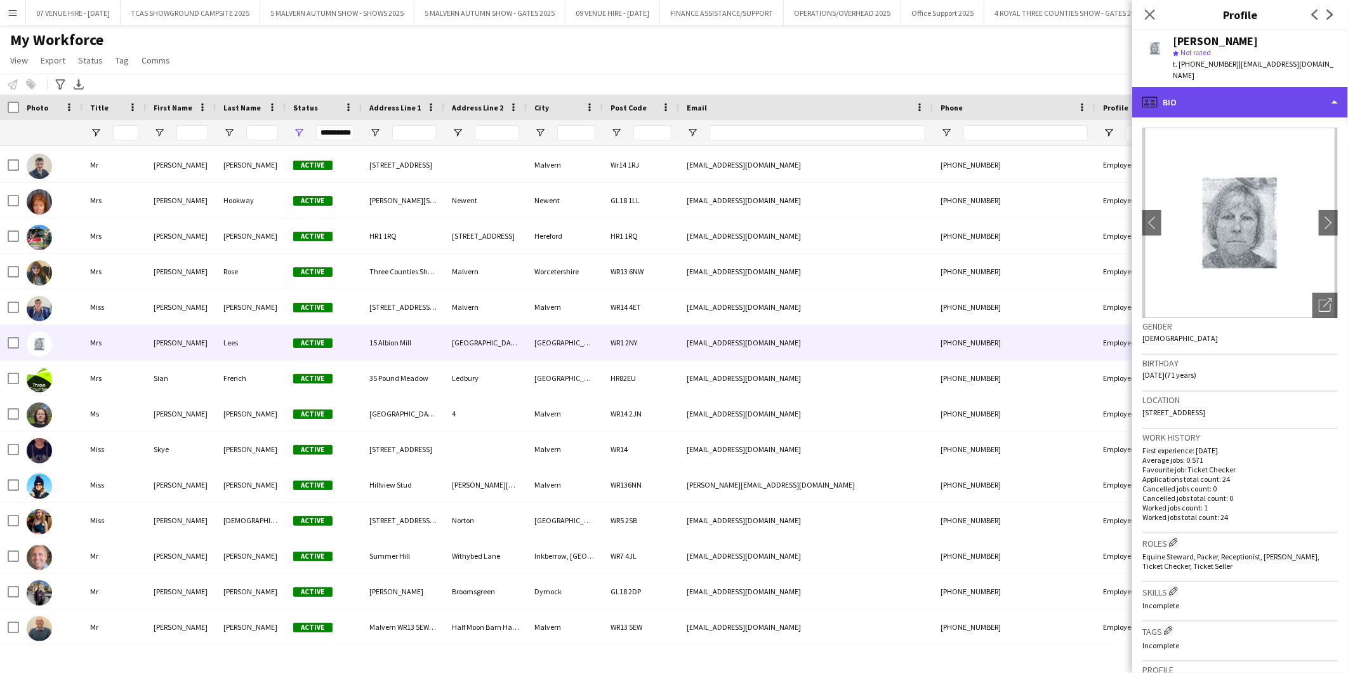
click at [1168, 93] on div "profile Bio" at bounding box center [1240, 102] width 216 height 30
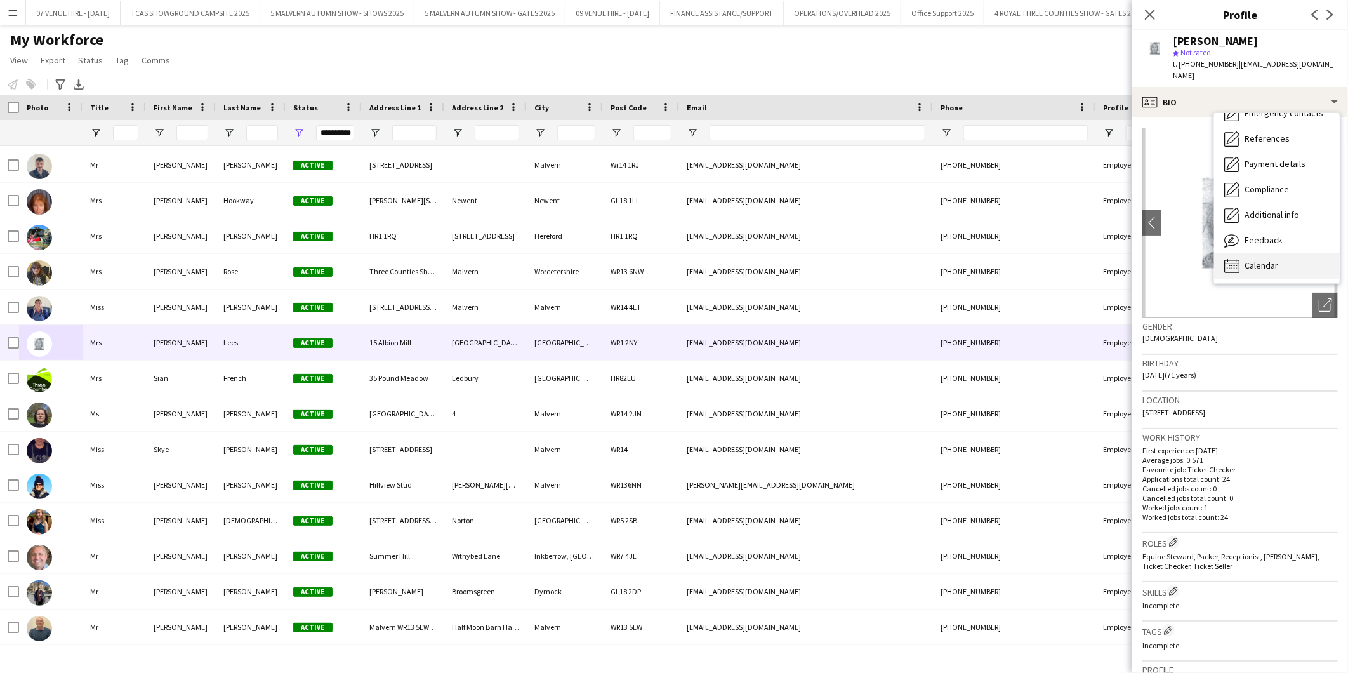
click at [1236, 258] on icon "Calendar" at bounding box center [1231, 265] width 15 height 15
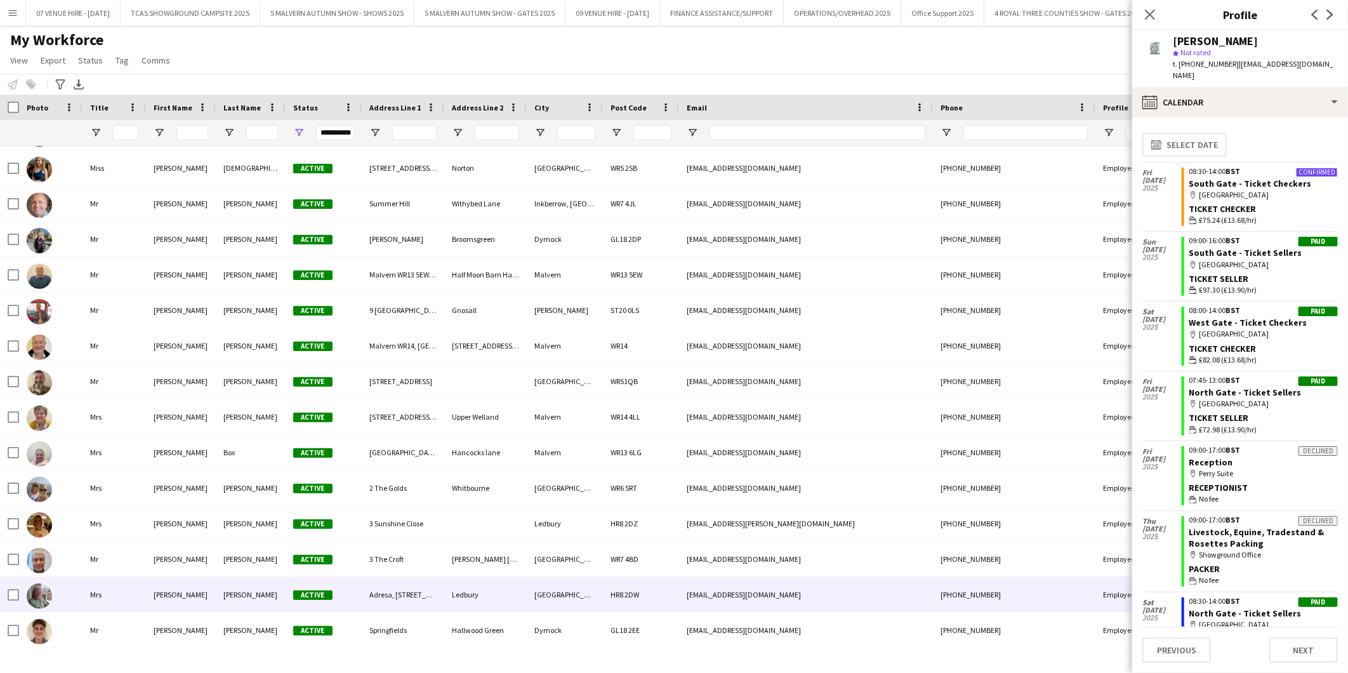
scroll to position [9448, 0]
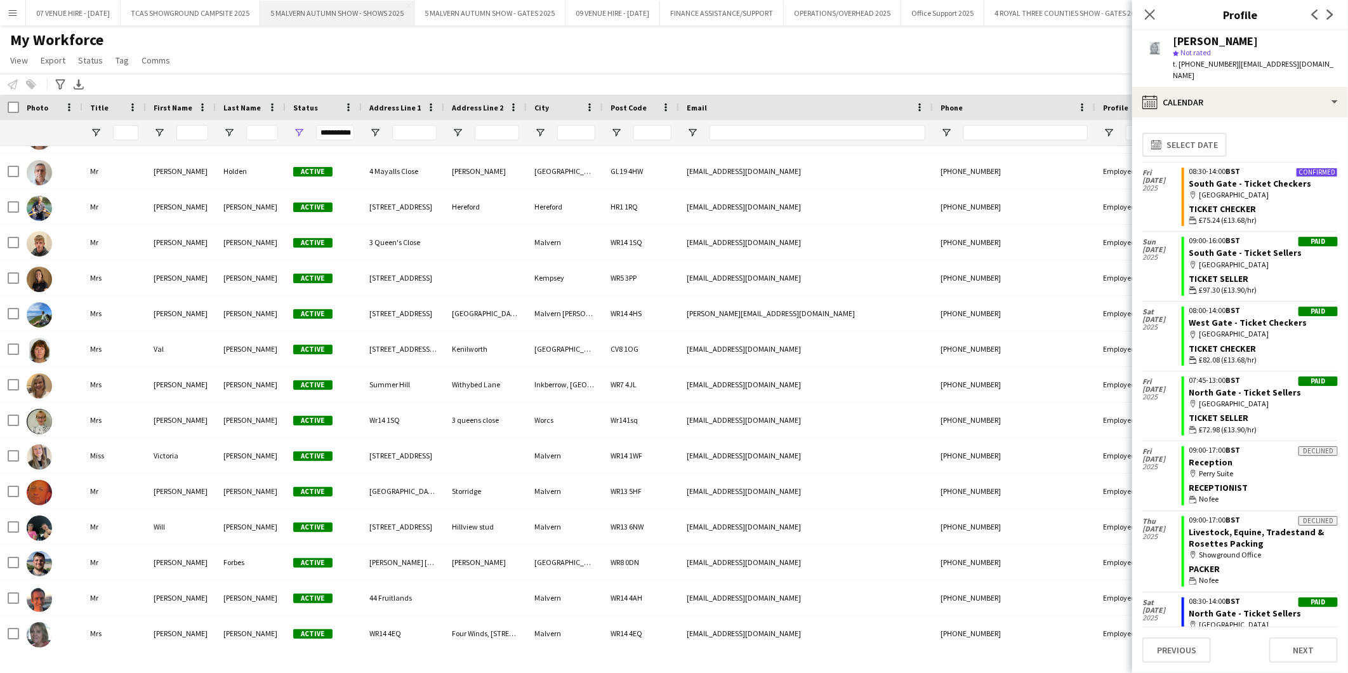
click at [359, 13] on button "5 MALVERN AUTUMN SHOW - SHOWS 2025 Close" at bounding box center [337, 13] width 154 height 25
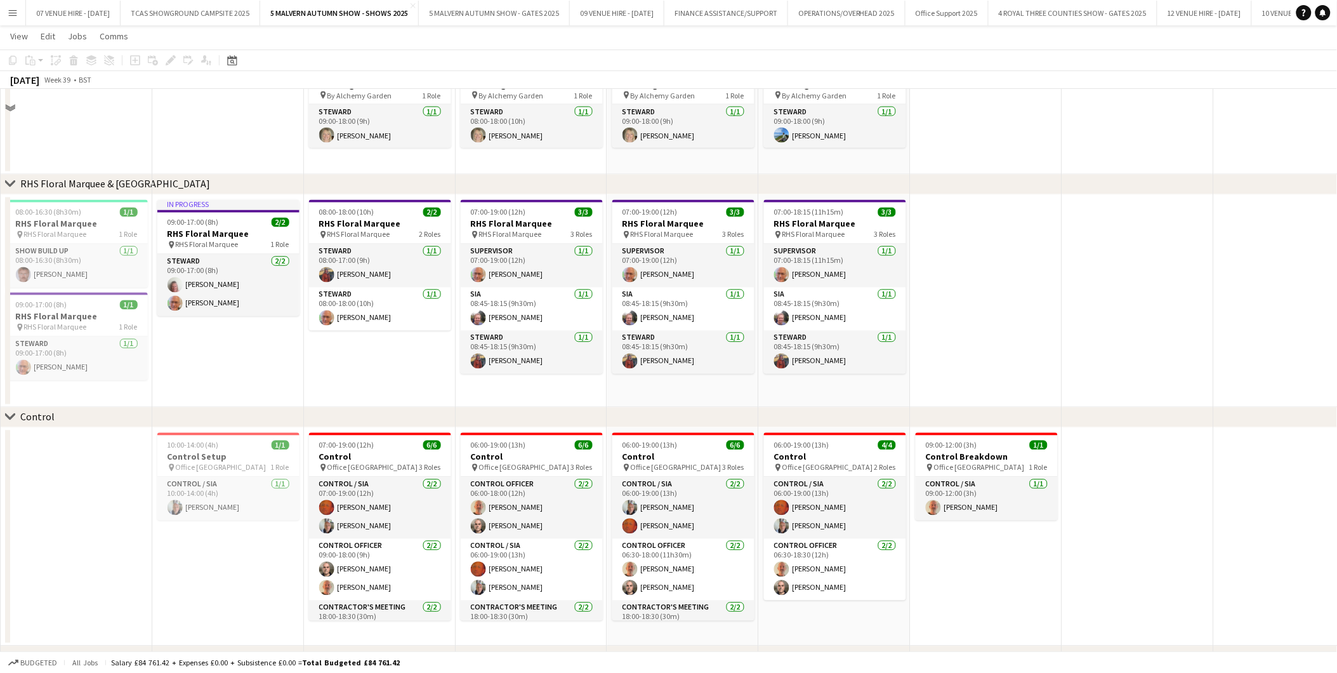
scroll to position [7309, 0]
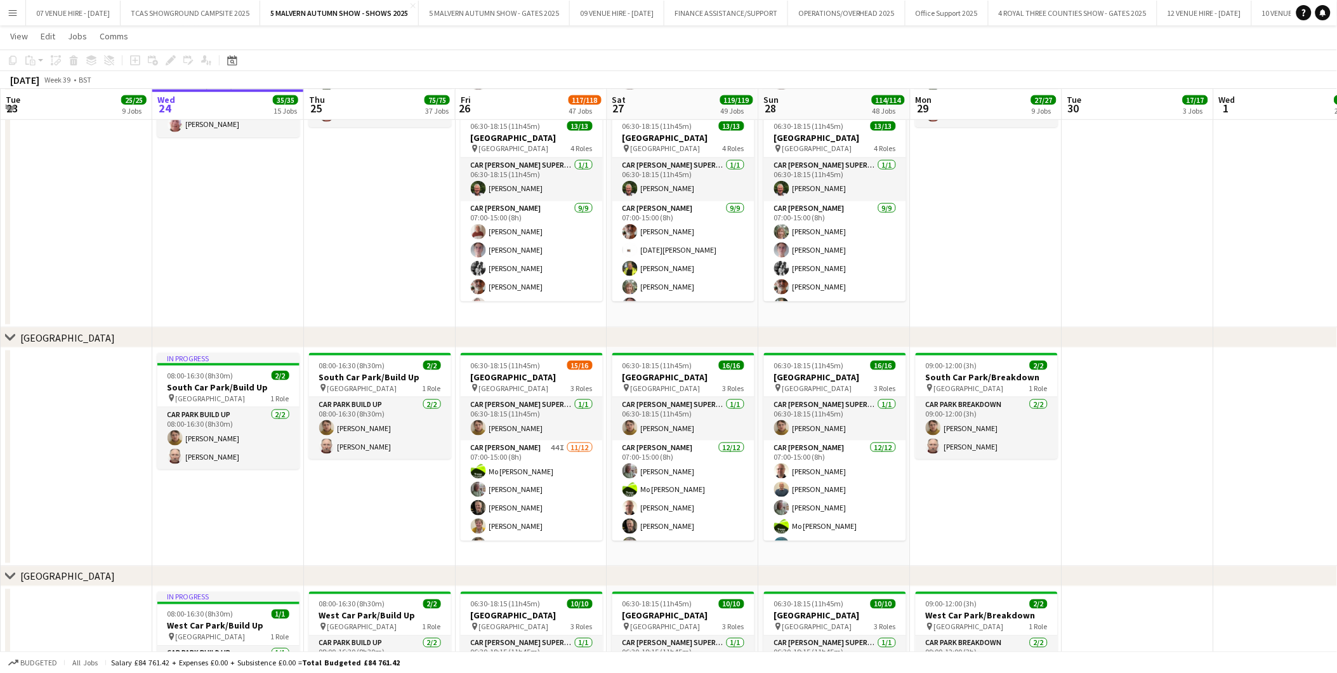
click at [533, 481] on app-card-role "Car [PERSON_NAME] 44I [DATE] 07:00-15:00 (8h) [PERSON_NAME]-[PERSON_NAME] [PERS…" at bounding box center [532, 563] width 142 height 246
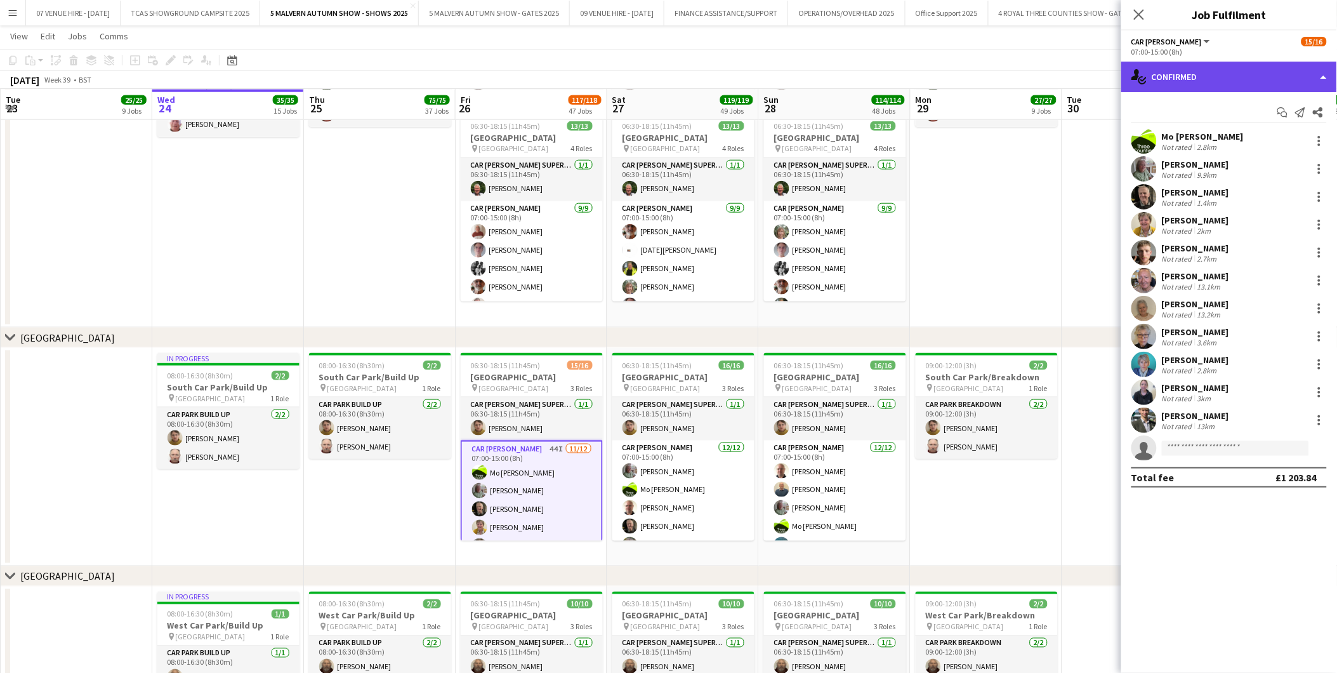
click at [1204, 70] on div "single-neutral-actions-check-2 Confirmed" at bounding box center [1229, 77] width 216 height 30
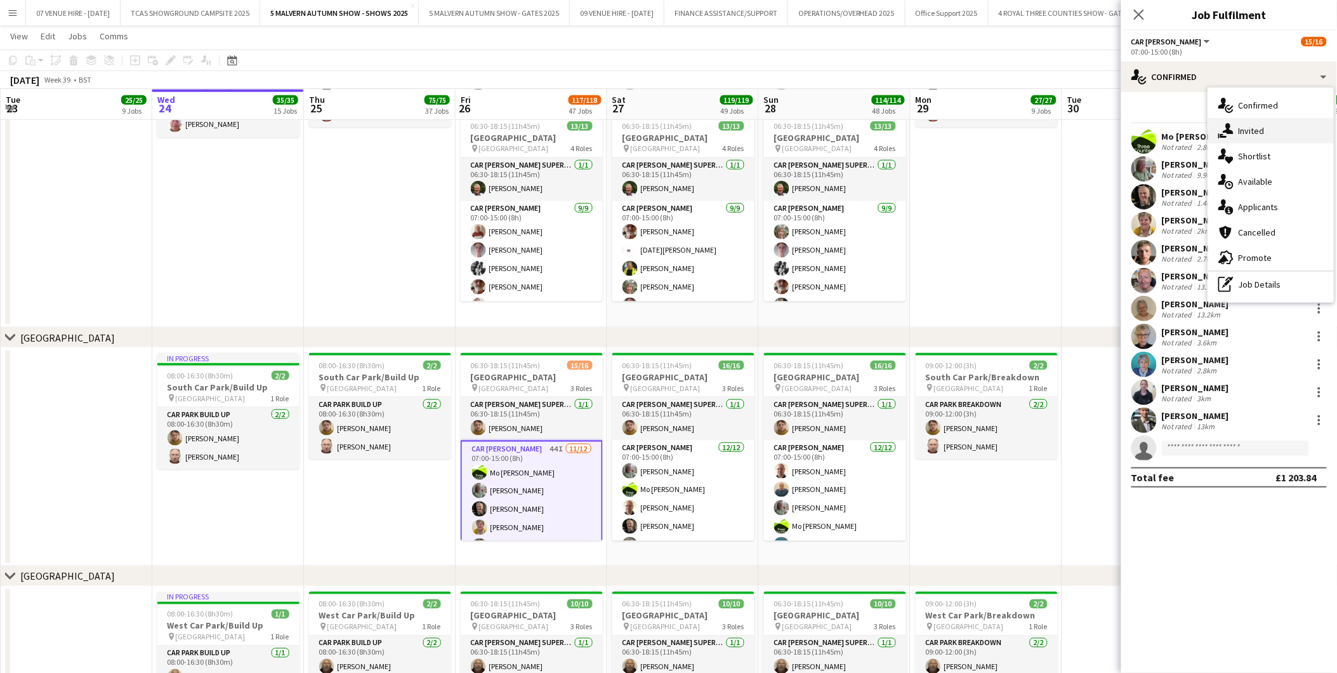
click at [1255, 125] on span "Invited" at bounding box center [1252, 130] width 26 height 11
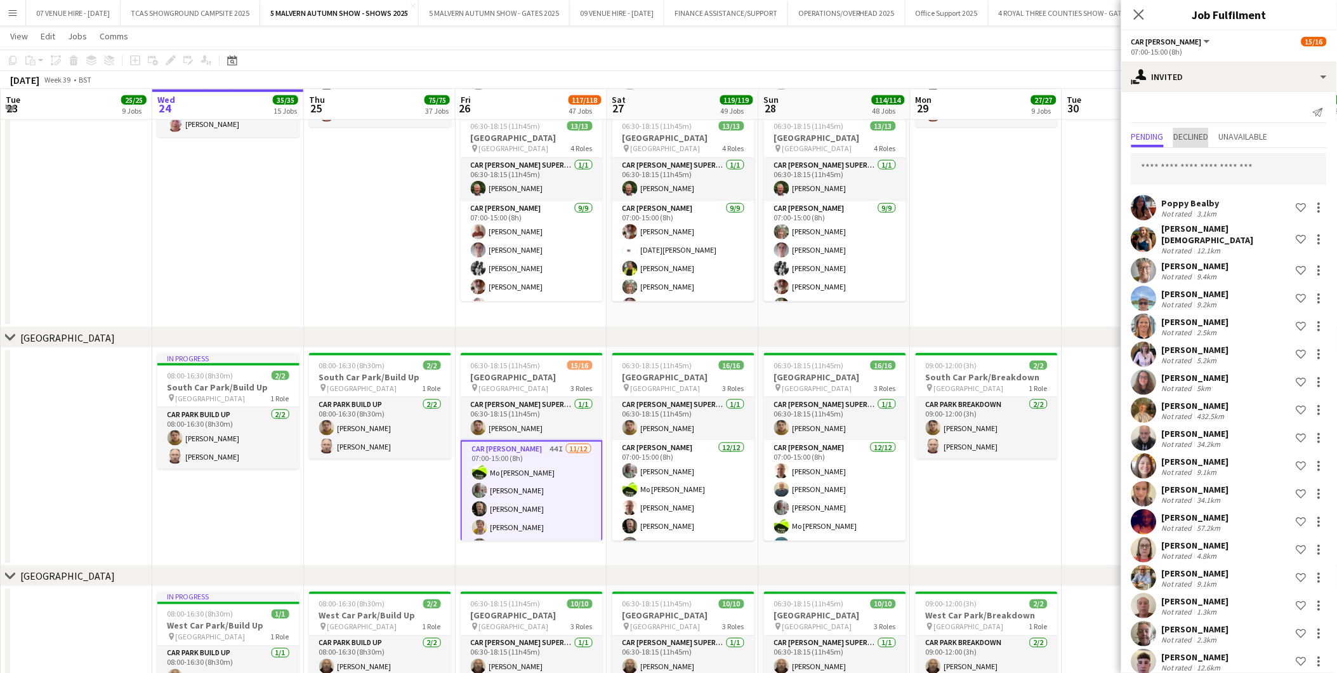
click at [1198, 135] on span "Declined" at bounding box center [1191, 136] width 35 height 9
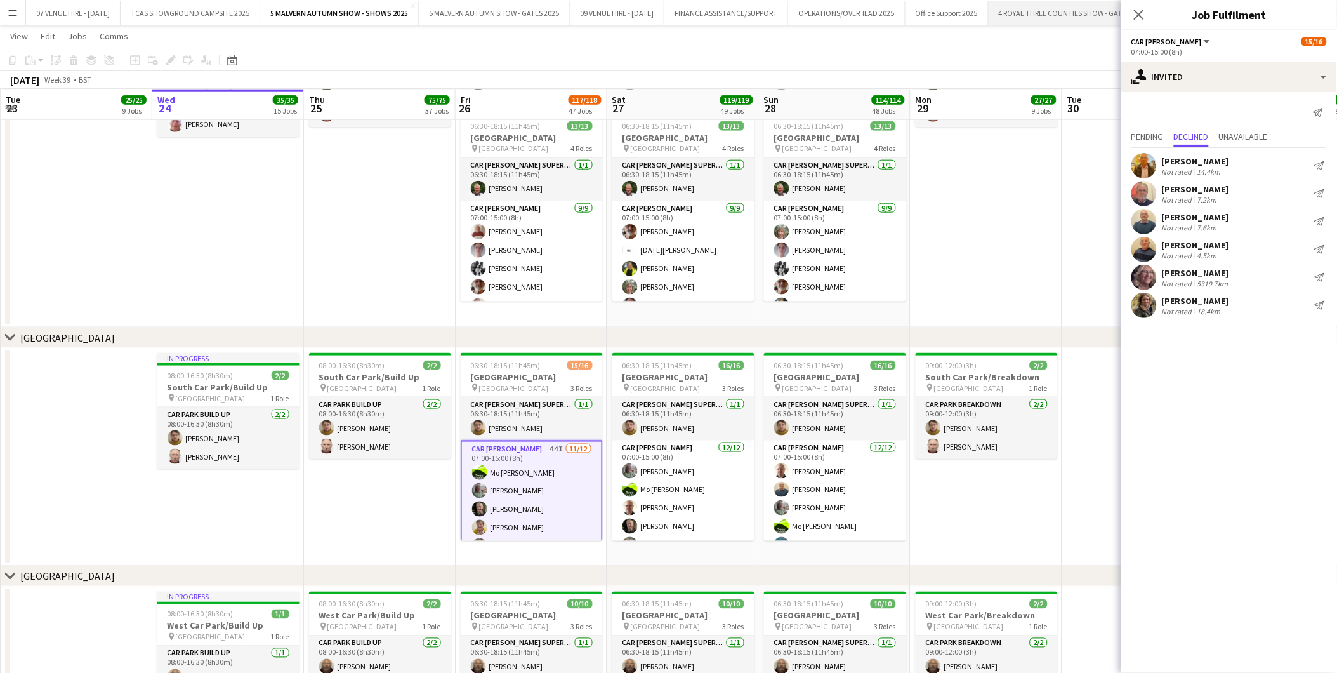
drag, startPoint x: 1138, startPoint y: 10, endPoint x: 1135, endPoint y: 16, distance: 8.0
click at [1138, 10] on icon "Close pop-in" at bounding box center [1139, 15] width 10 height 10
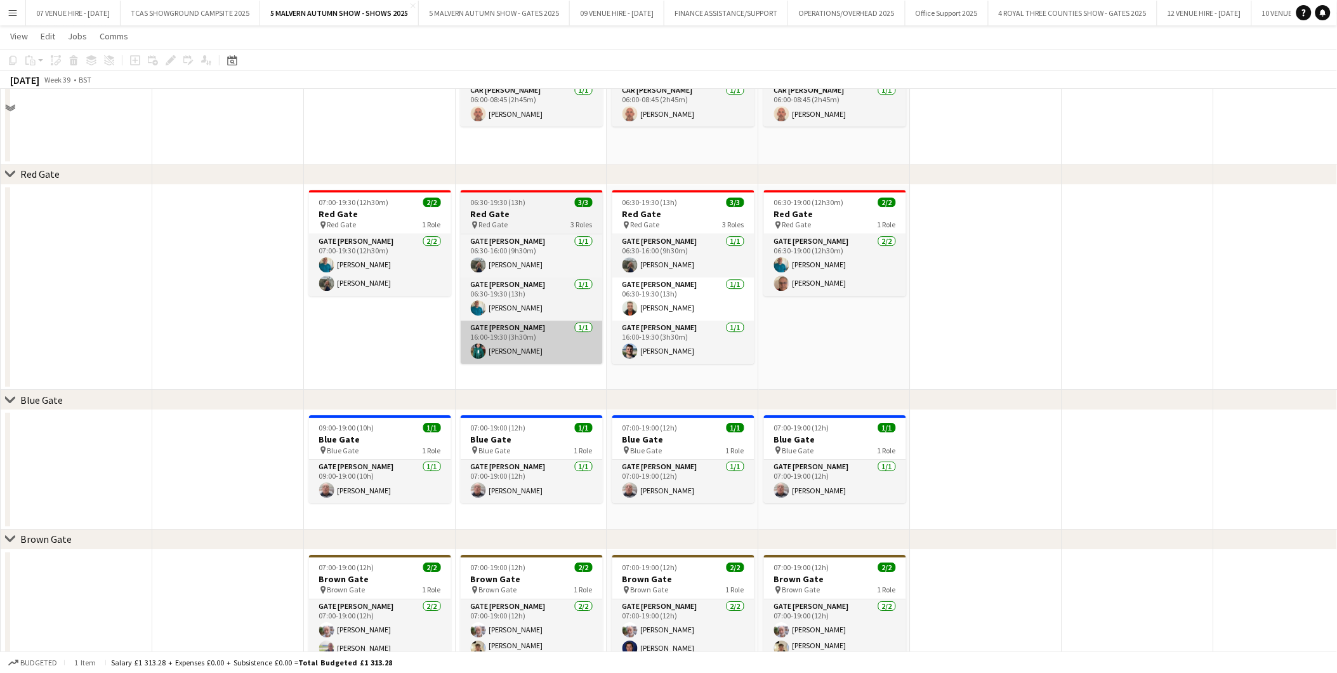
scroll to position [1196, 0]
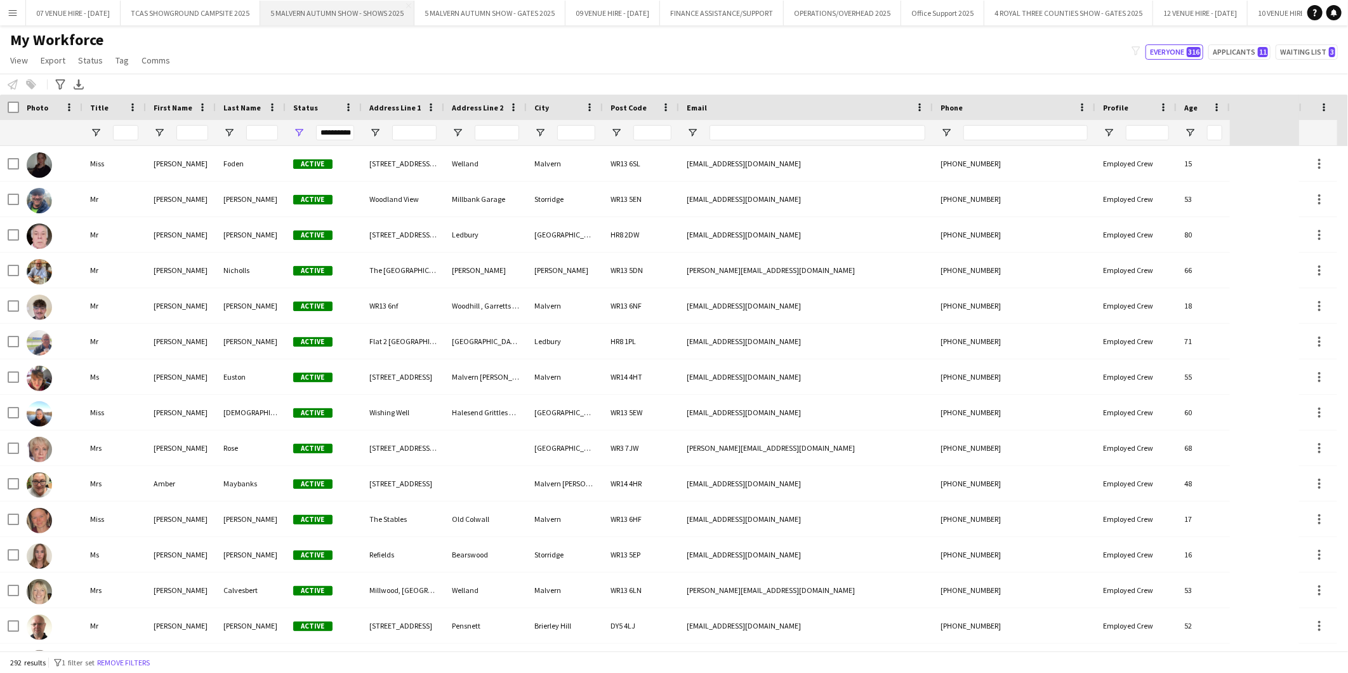
click at [310, 10] on button "5 MALVERN AUTUMN SHOW - SHOWS 2025 Close" at bounding box center [337, 13] width 154 height 25
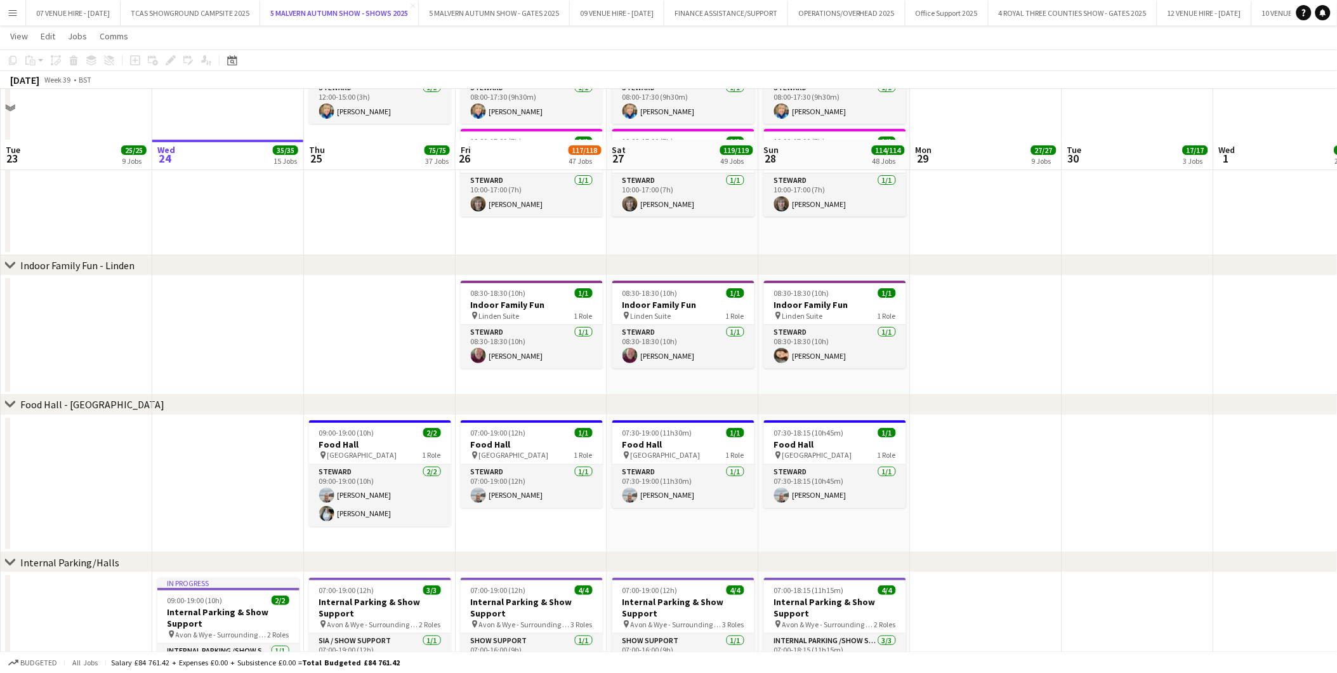
scroll to position [3455, 0]
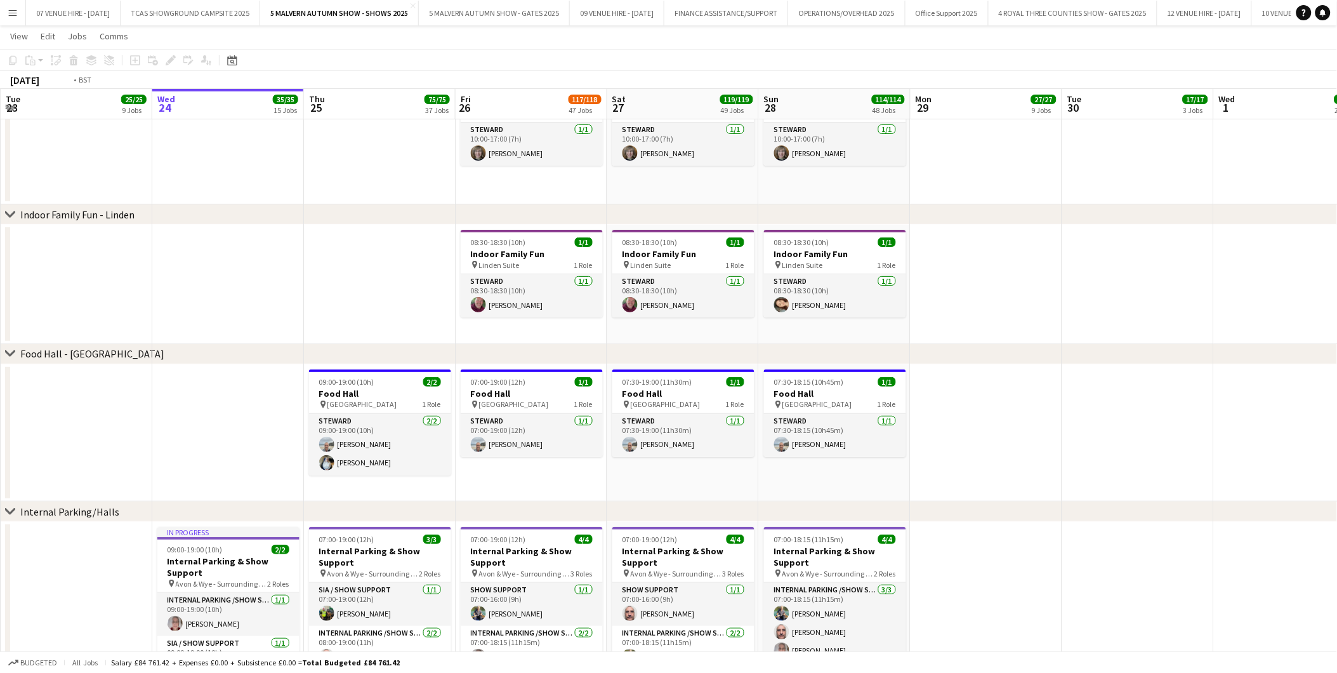
drag, startPoint x: 439, startPoint y: 224, endPoint x: 451, endPoint y: 223, distance: 11.4
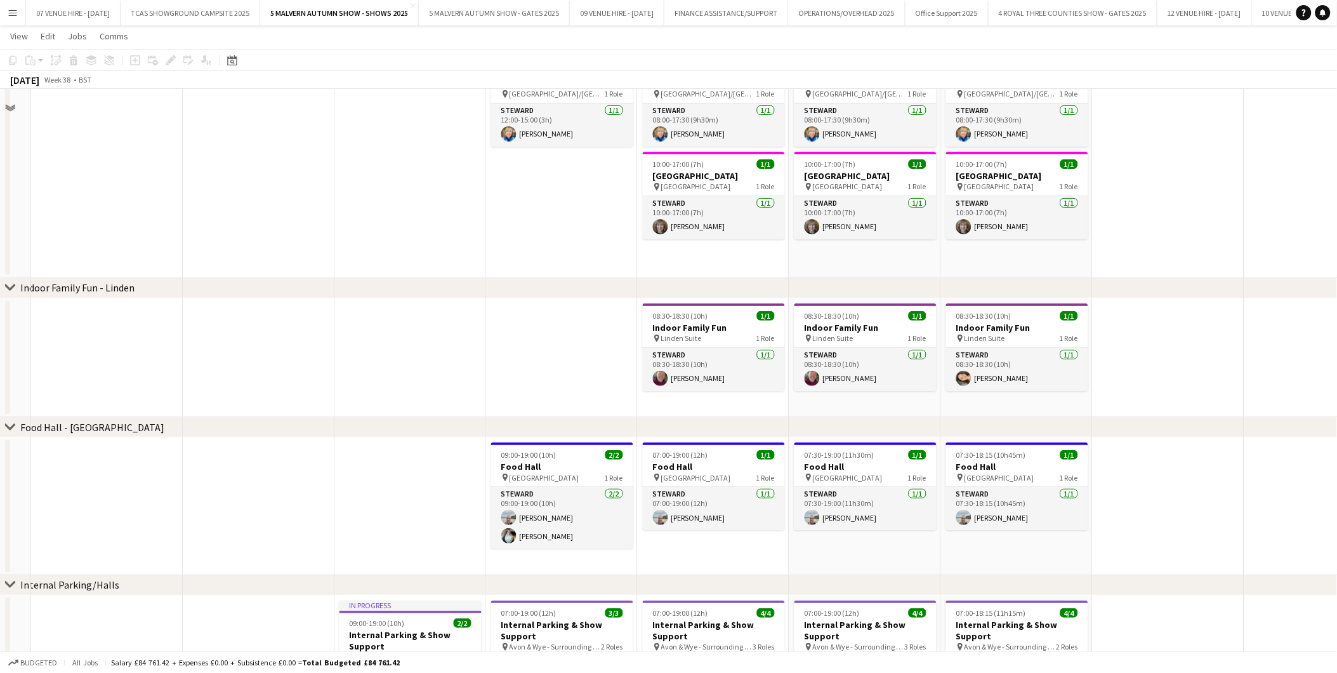
scroll to position [591, 0]
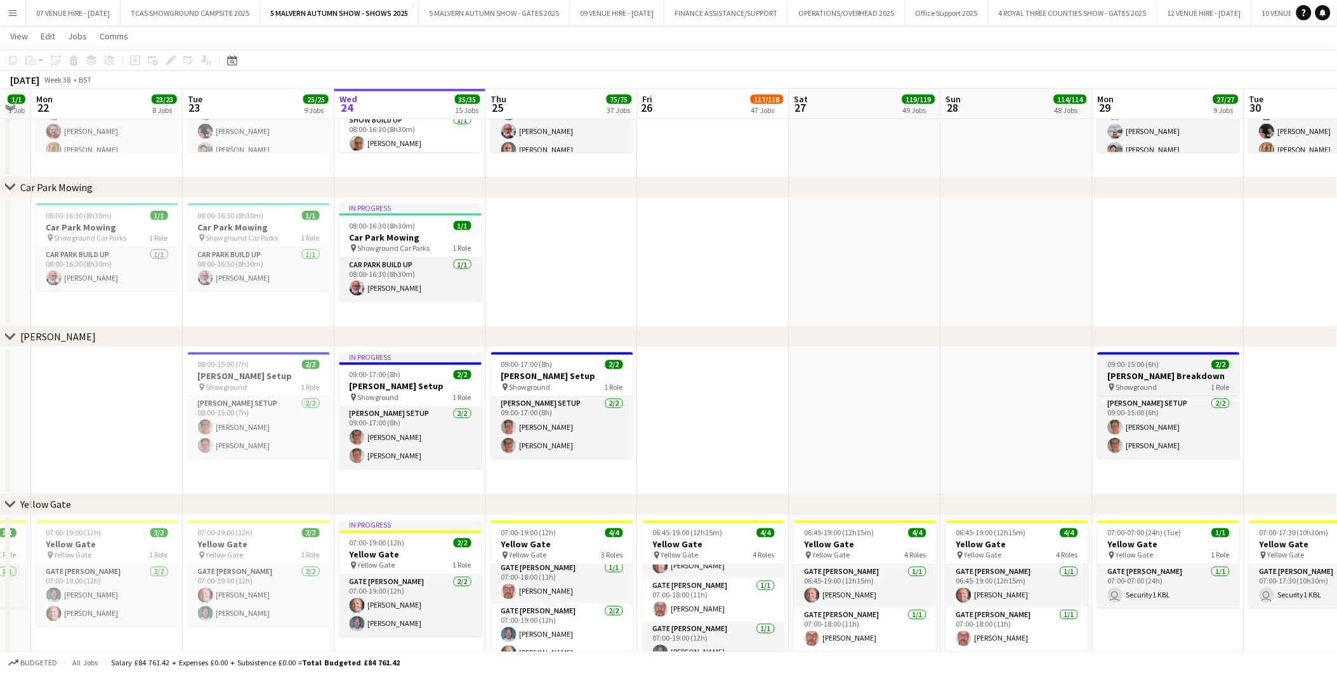
click at [1149, 371] on h3 "[PERSON_NAME] Breakdown" at bounding box center [1169, 376] width 142 height 11
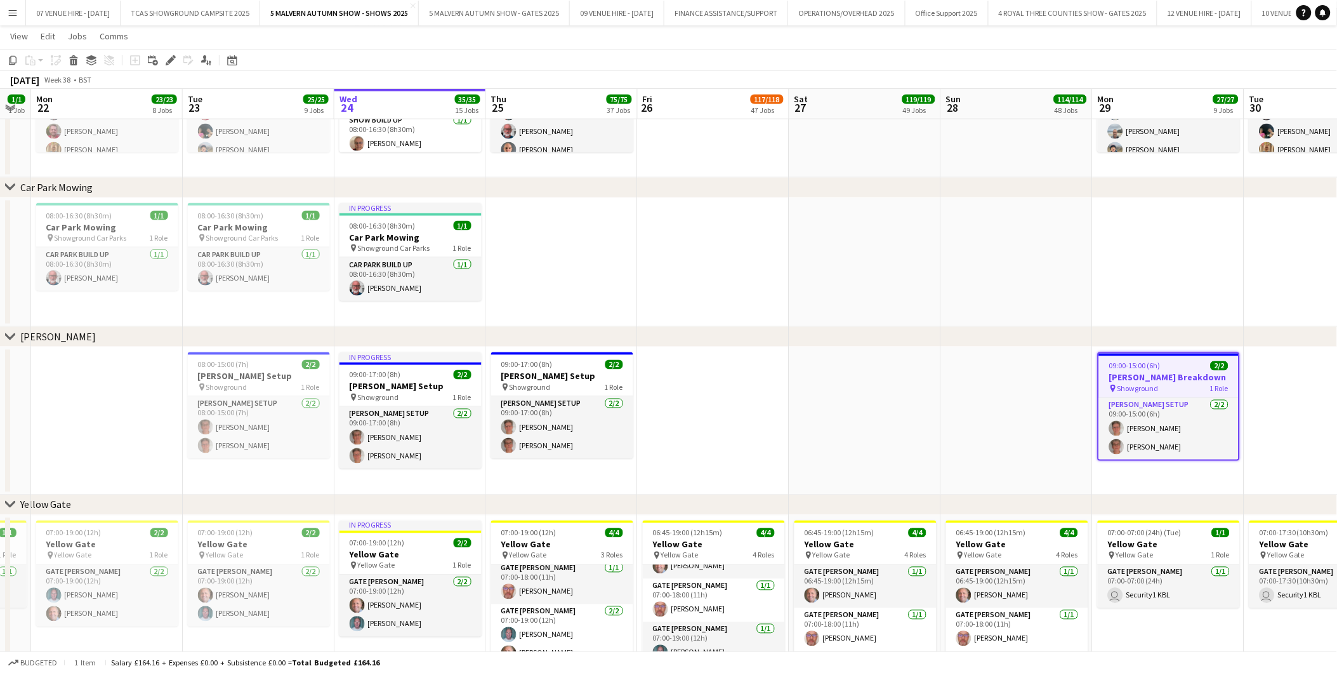
click at [1124, 361] on span "09:00-15:00 (6h)" at bounding box center [1134, 366] width 51 height 10
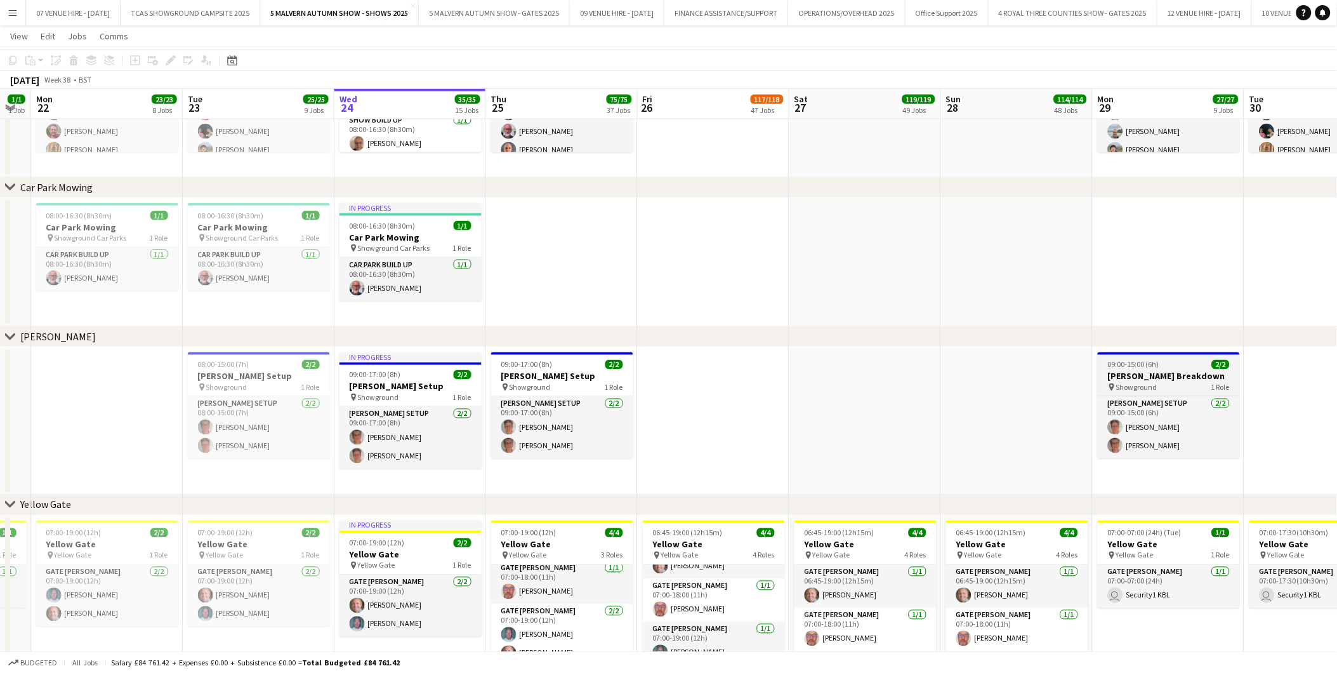
click at [1139, 373] on h3 "[PERSON_NAME] Breakdown" at bounding box center [1169, 376] width 142 height 11
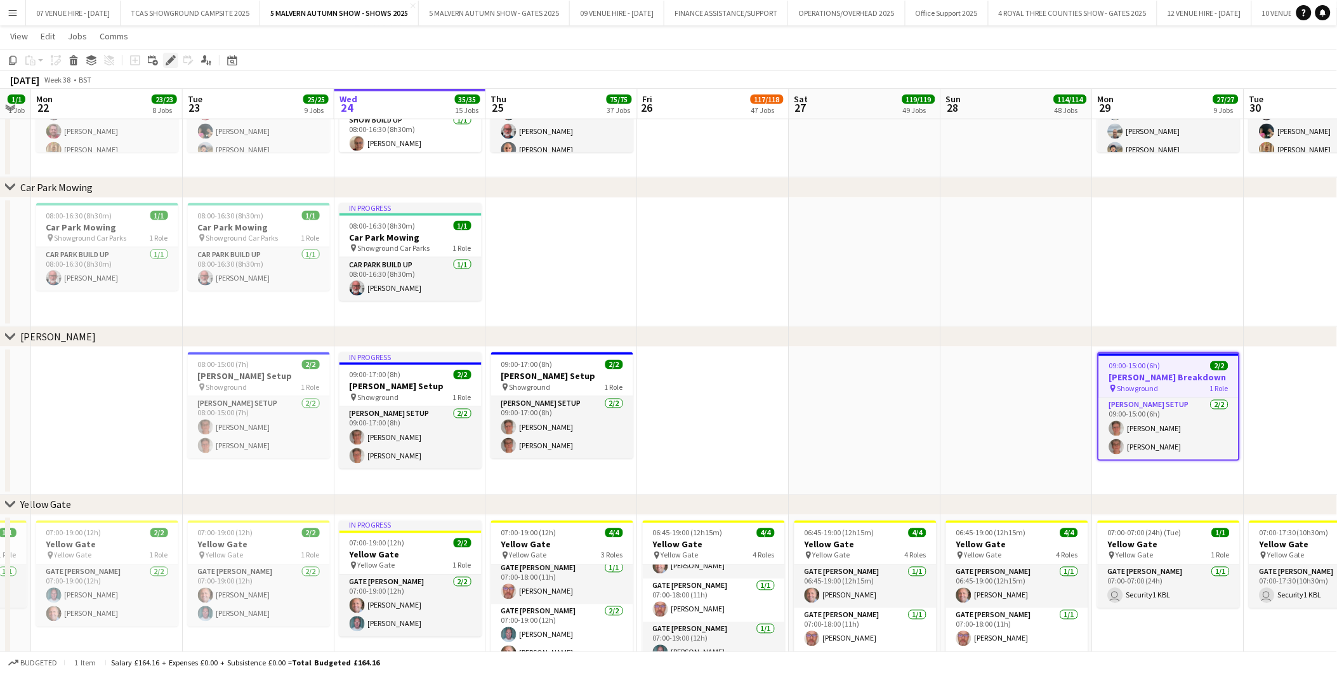
click at [173, 57] on icon at bounding box center [174, 56] width 3 height 3
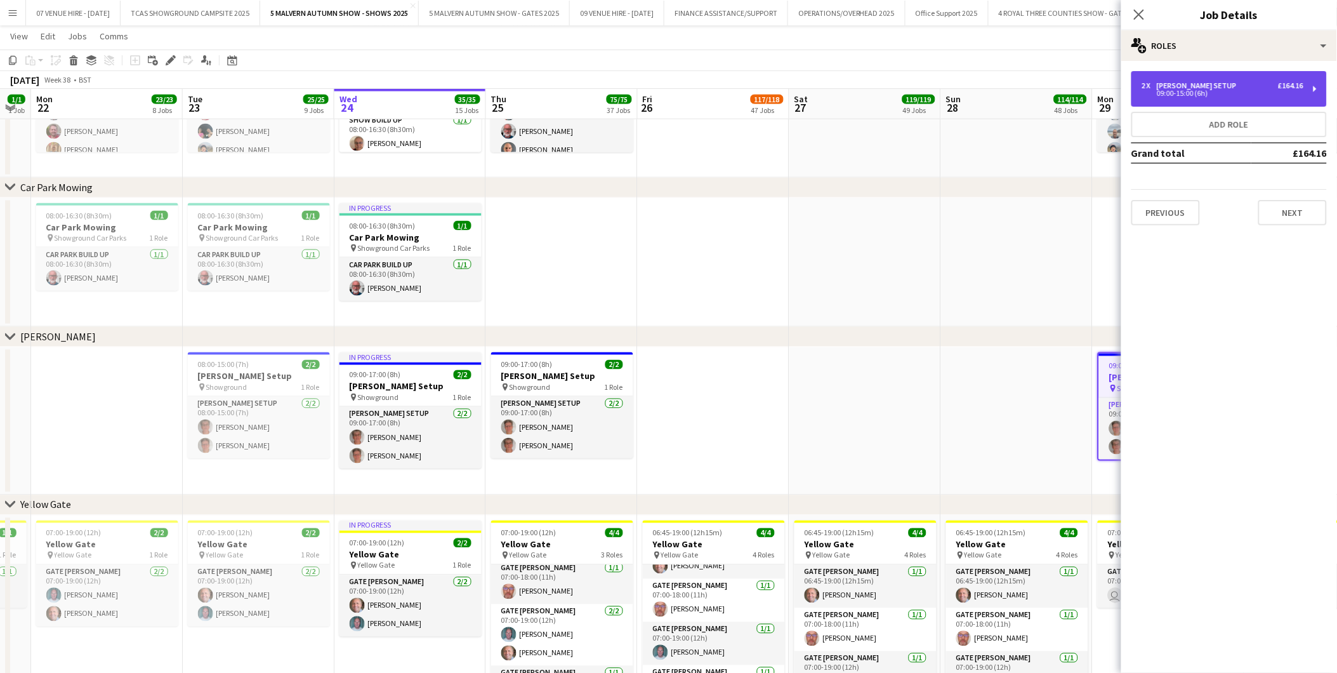
click at [1187, 105] on div "2 x [PERSON_NAME] Setup £164.16 09:00-15:00 (6h)" at bounding box center [1228, 89] width 195 height 36
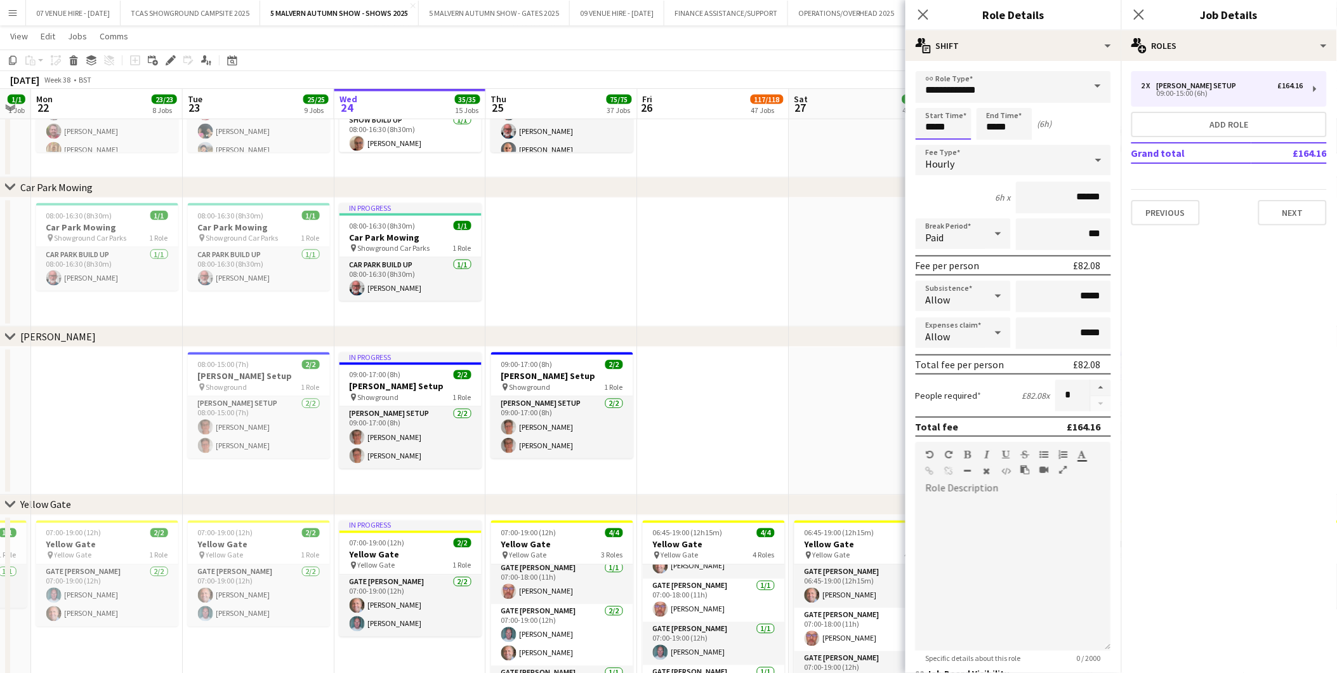
click at [967, 128] on input "*****" at bounding box center [944, 124] width 56 height 32
click at [932, 149] on div at bounding box center [930, 146] width 25 height 13
type input "*****"
click at [848, 234] on app-date-cell at bounding box center [865, 262] width 152 height 129
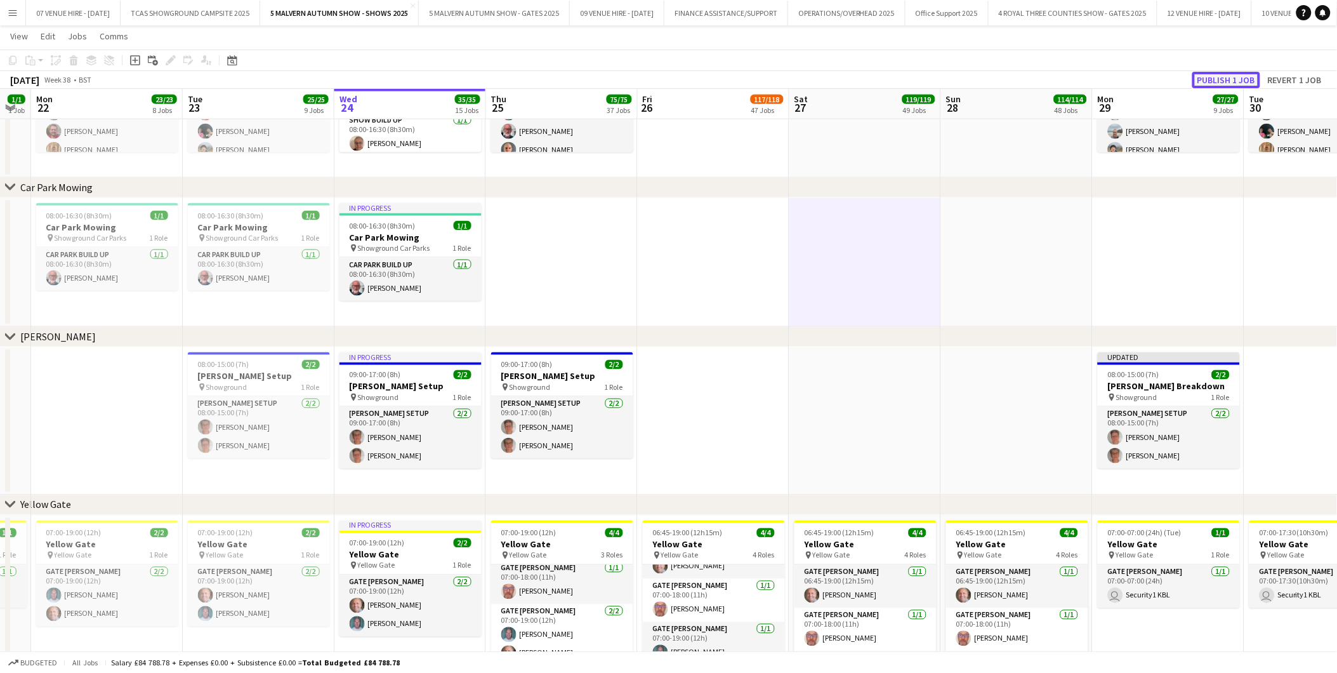
click at [1246, 81] on button "Publish 1 job" at bounding box center [1226, 80] width 68 height 16
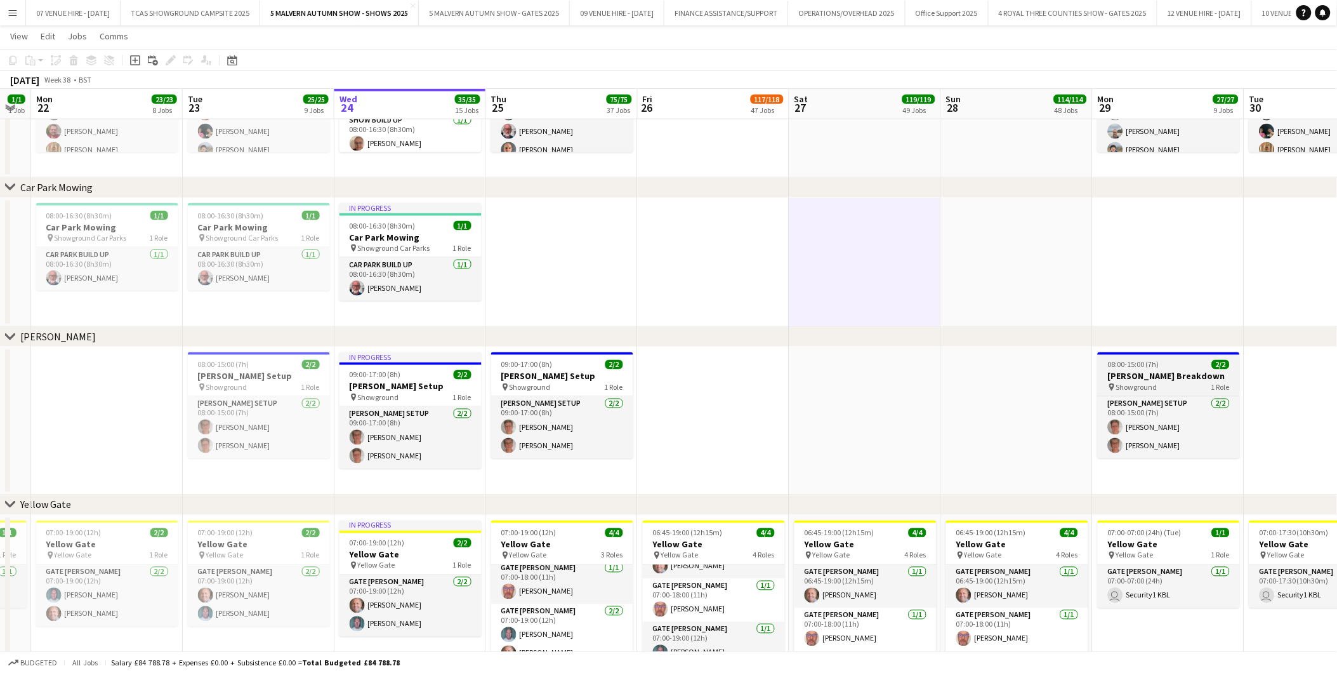
click at [1137, 371] on h3 "[PERSON_NAME] Breakdown" at bounding box center [1169, 376] width 142 height 11
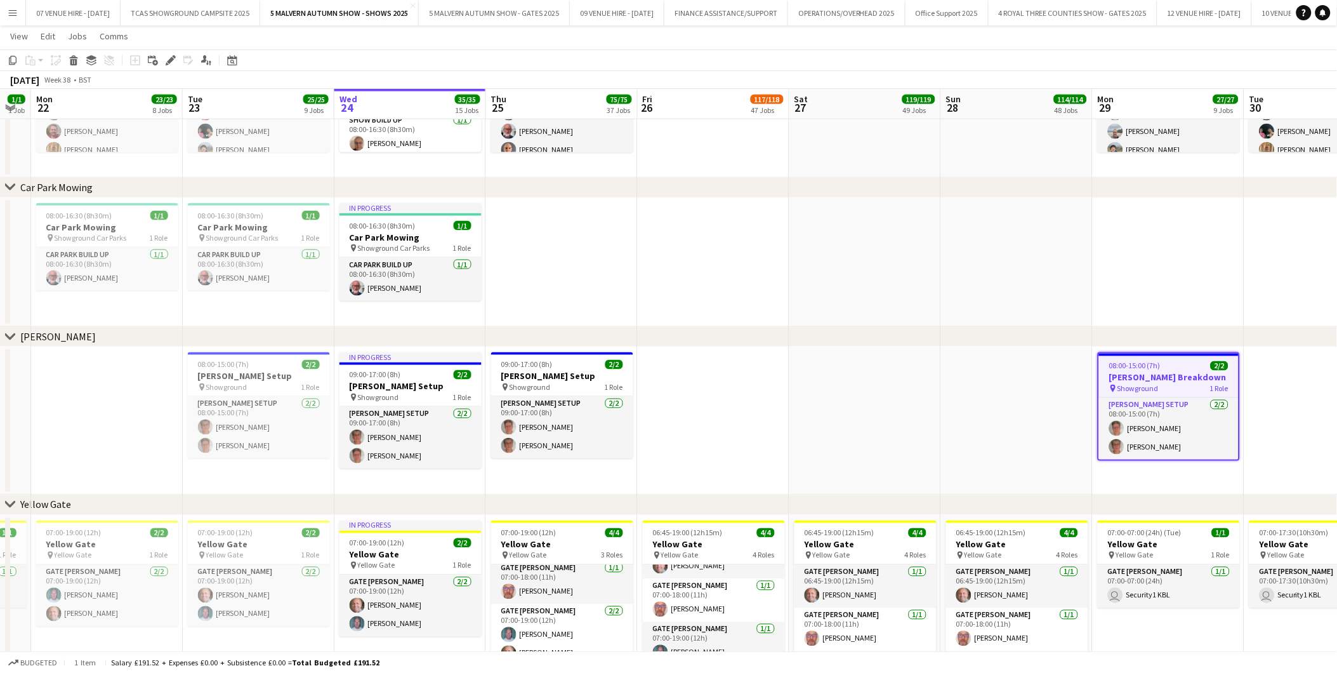
click at [168, 56] on icon "Edit" at bounding box center [171, 60] width 10 height 10
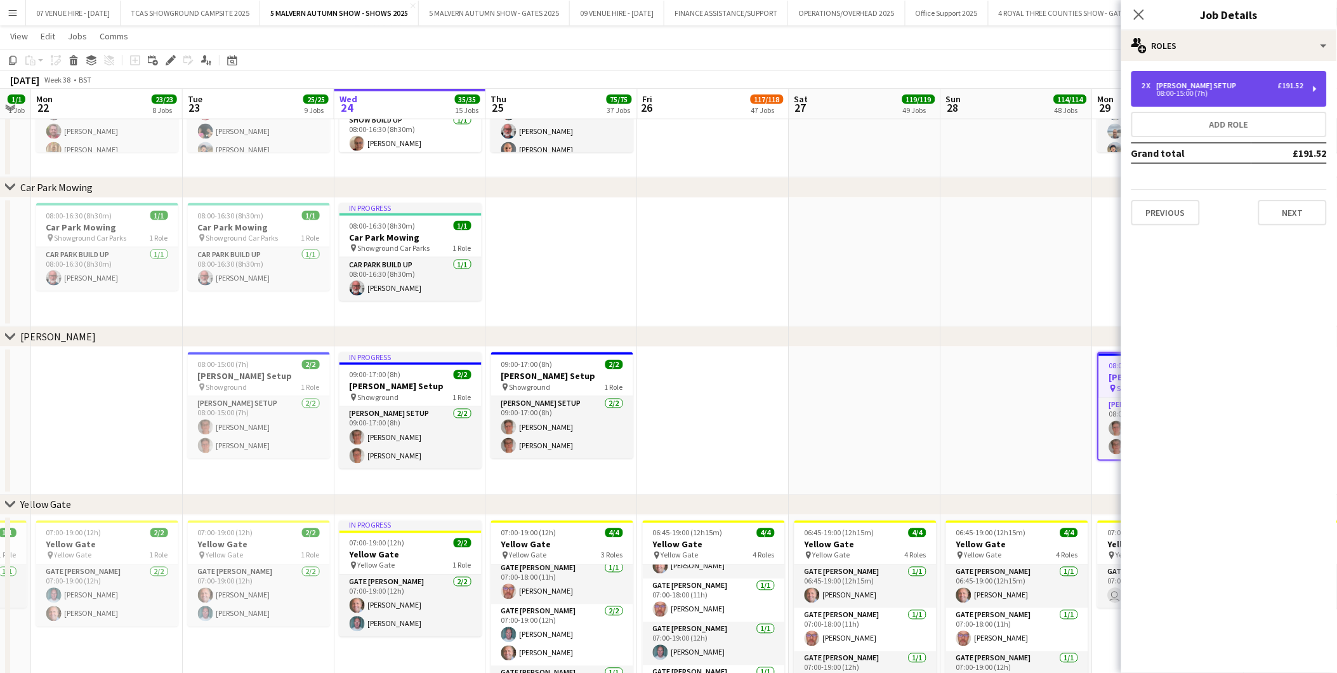
click at [1178, 91] on div "08:00-15:00 (7h)" at bounding box center [1223, 93] width 162 height 6
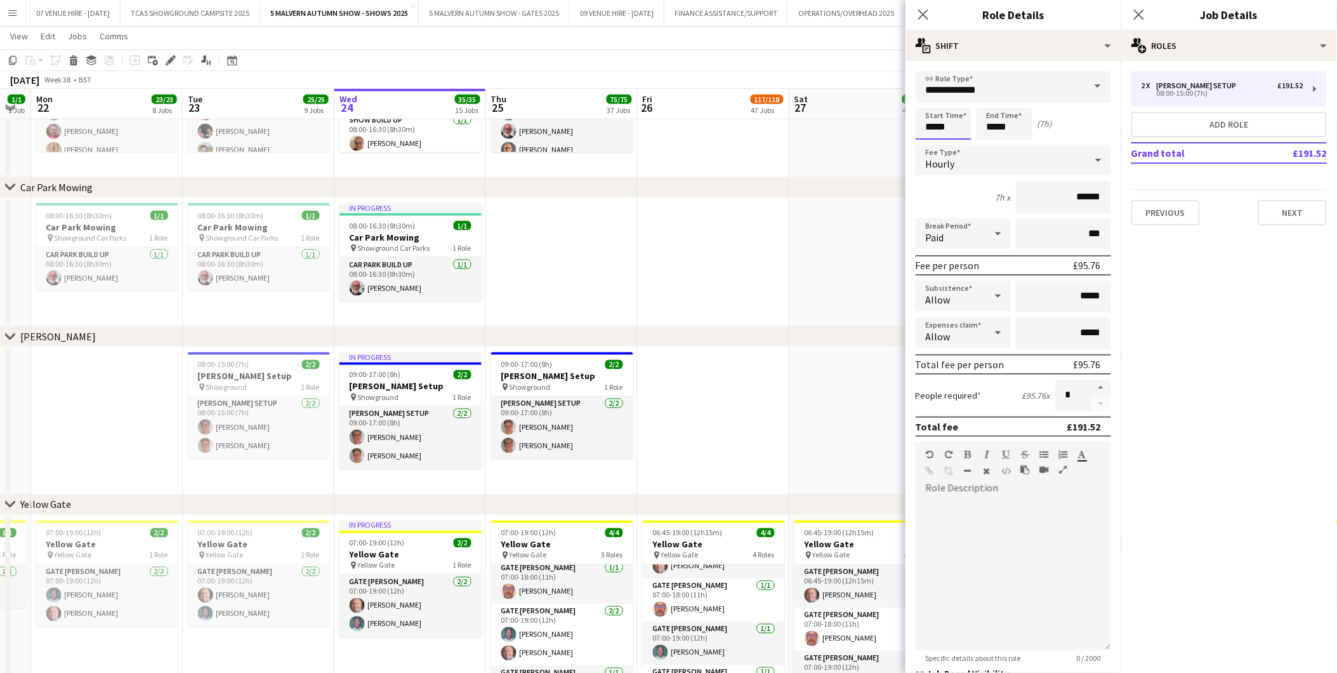
click at [968, 124] on input "*****" at bounding box center [944, 124] width 56 height 32
click at [960, 141] on div at bounding box center [956, 146] width 25 height 13
type input "*****"
click at [960, 141] on div at bounding box center [956, 146] width 25 height 13
click at [855, 242] on app-date-cell at bounding box center [865, 262] width 152 height 129
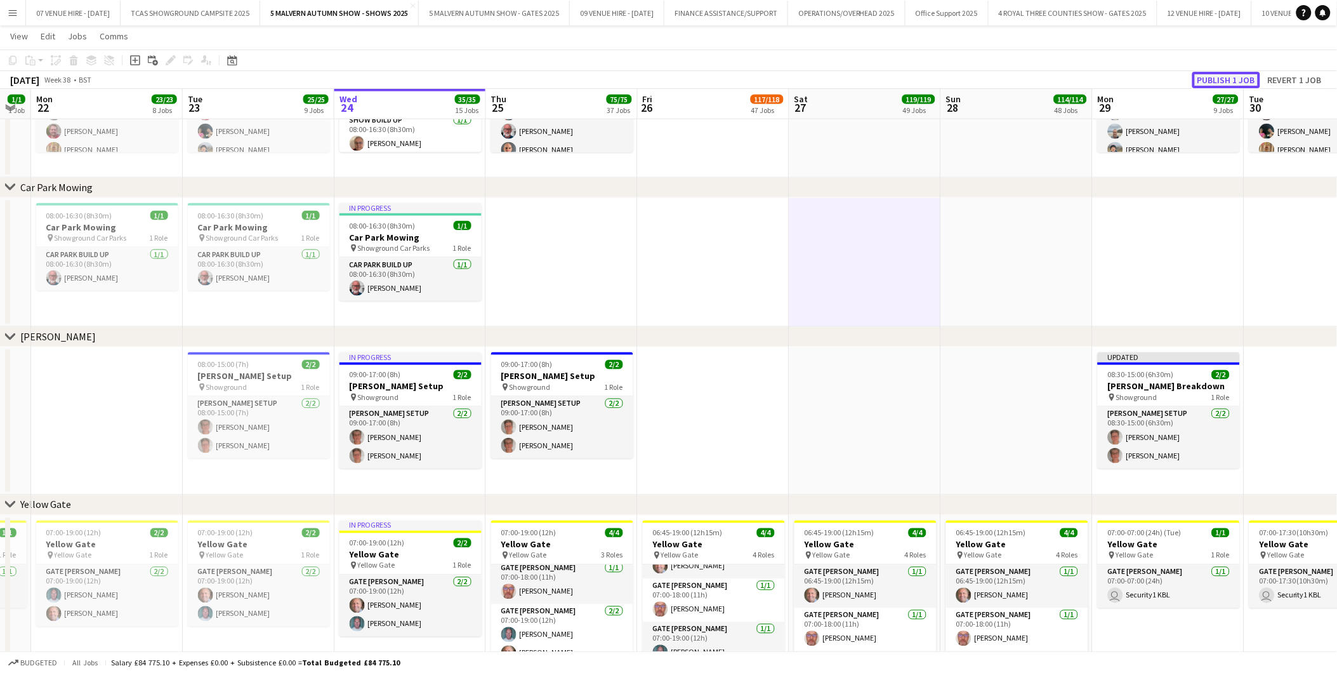
click at [1231, 77] on button "Publish 1 job" at bounding box center [1226, 80] width 68 height 16
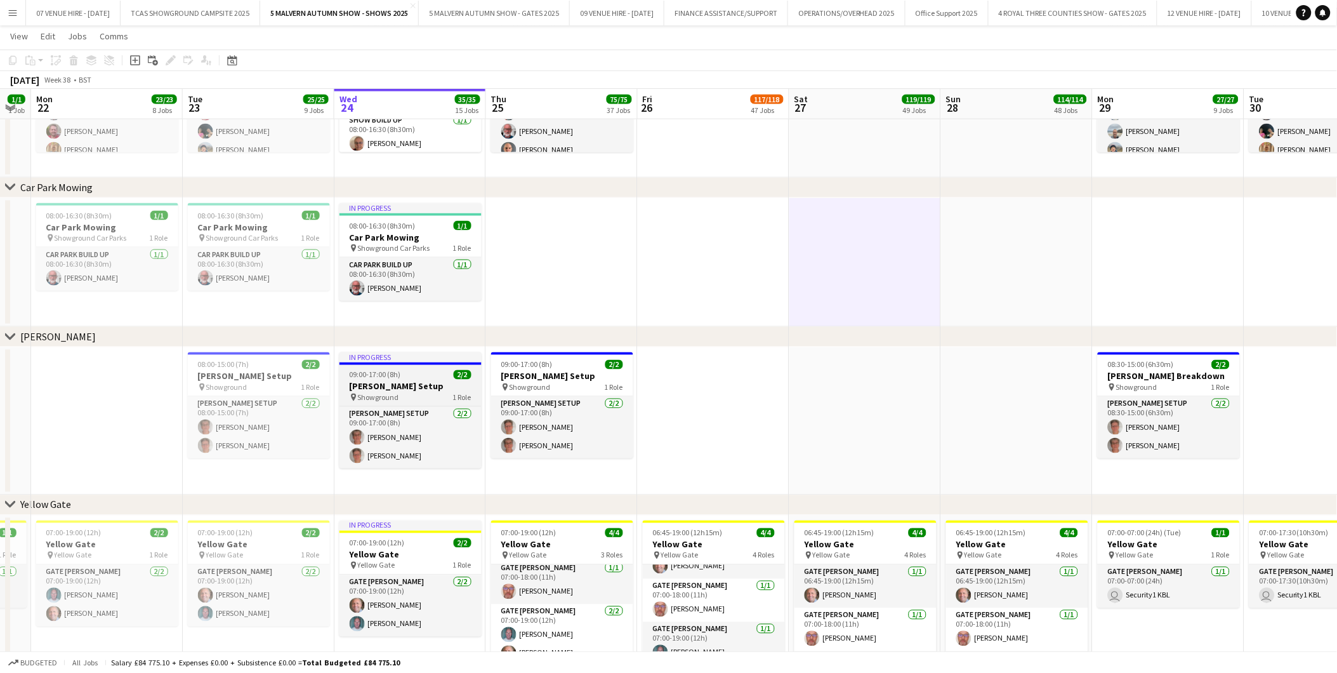
click at [391, 375] on span "09:00-17:00 (8h)" at bounding box center [375, 375] width 51 height 10
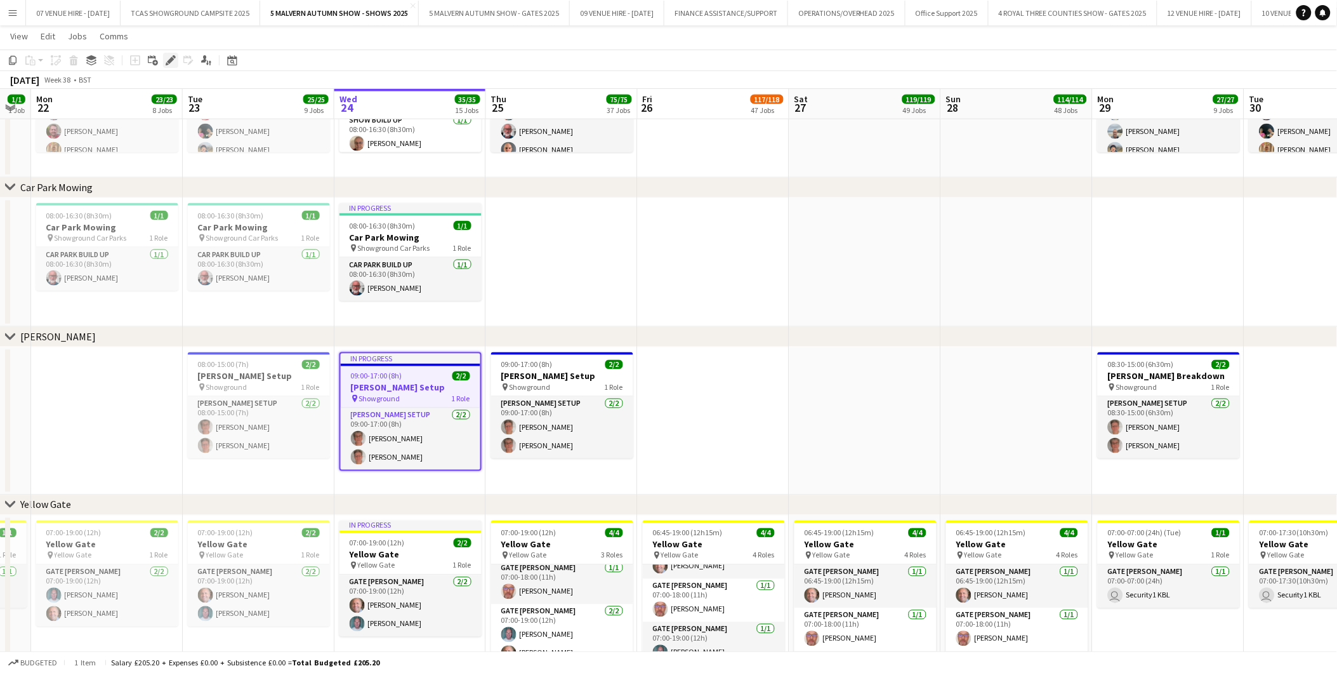
click at [173, 58] on icon "Edit" at bounding box center [171, 60] width 10 height 10
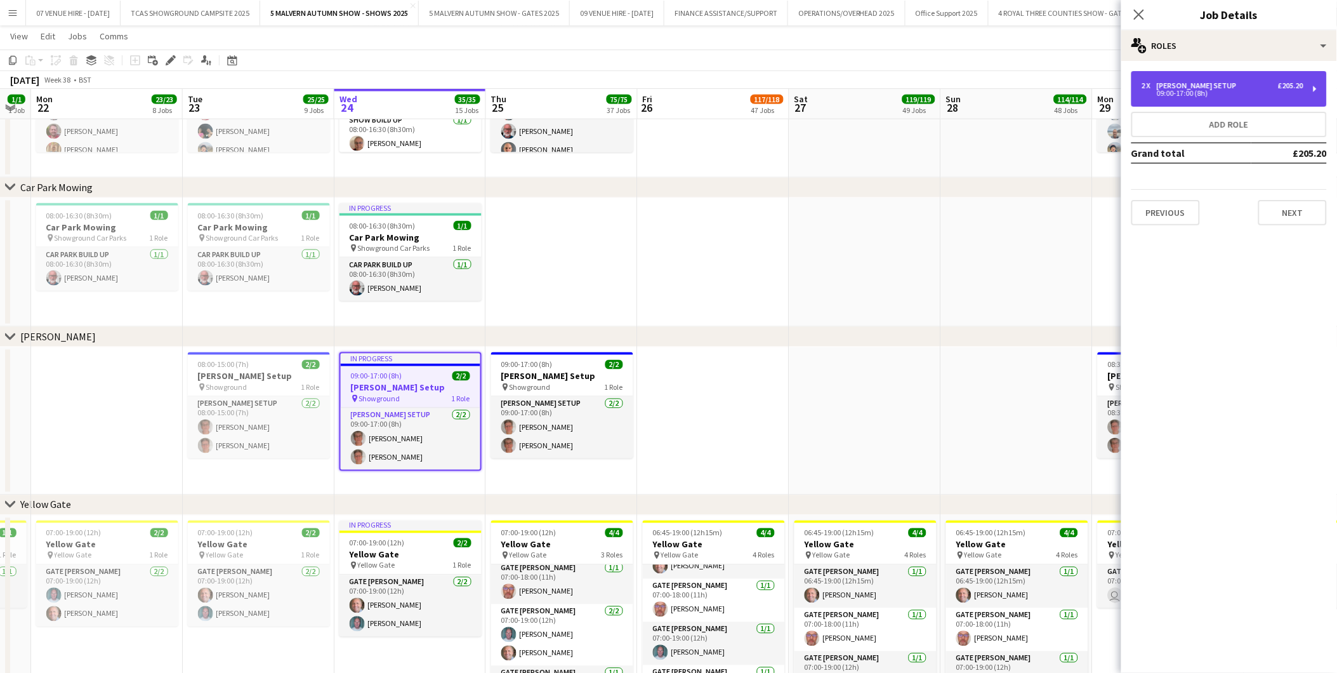
click at [1181, 94] on div "09:00-17:00 (8h)" at bounding box center [1223, 93] width 162 height 6
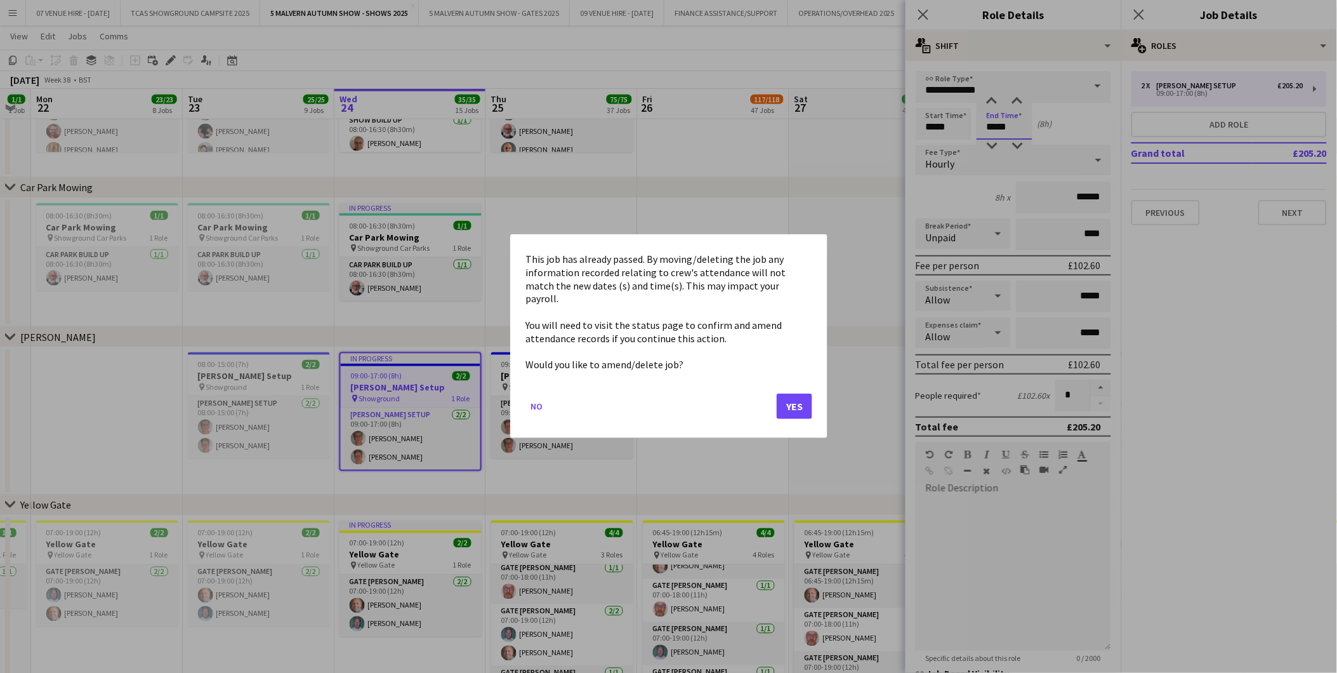
scroll to position [0, 0]
click at [783, 400] on button "Yes" at bounding box center [795, 406] width 36 height 25
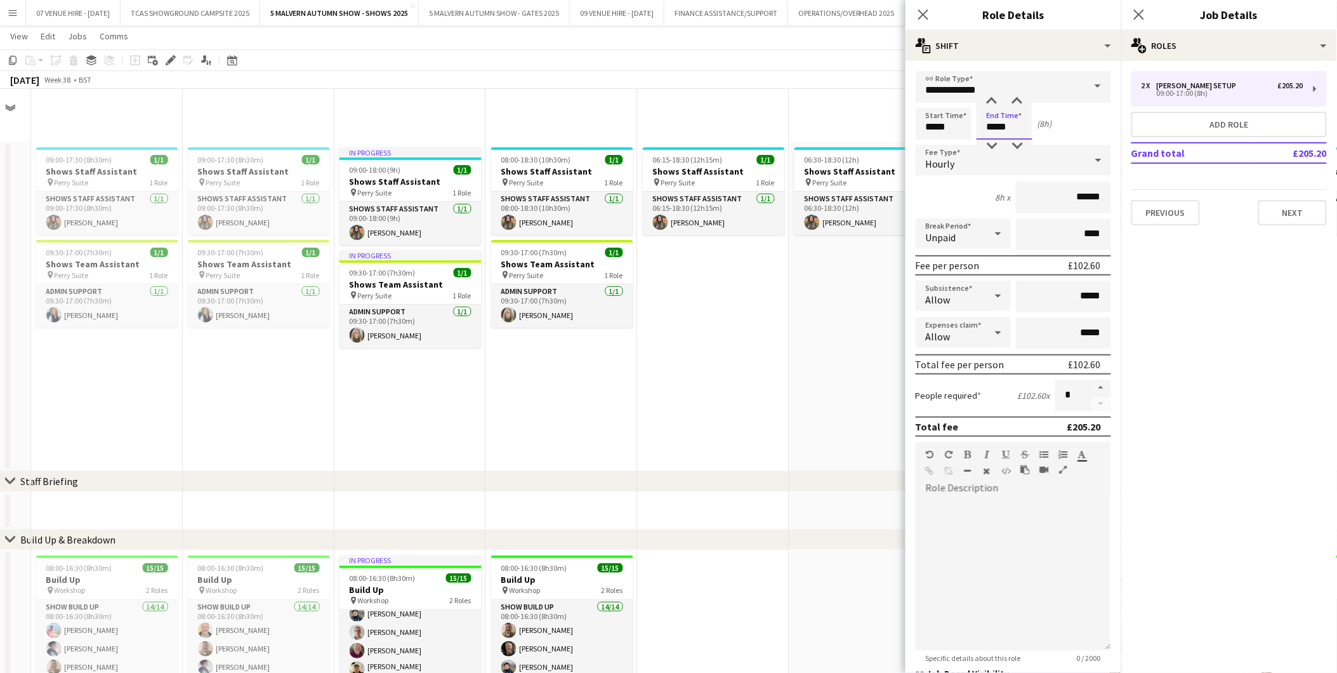
scroll to position [591, 0]
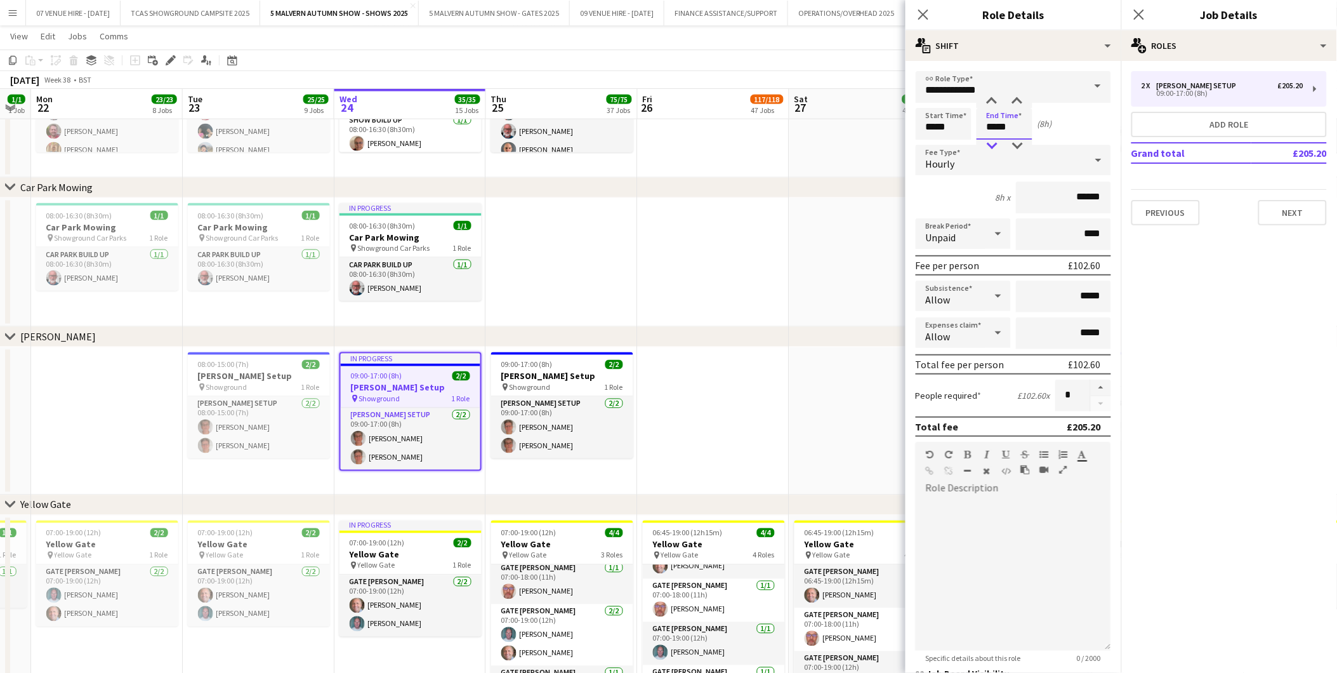
type input "*****"
click at [990, 145] on div at bounding box center [991, 146] width 25 height 13
click at [704, 408] on app-date-cell at bounding box center [714, 421] width 152 height 148
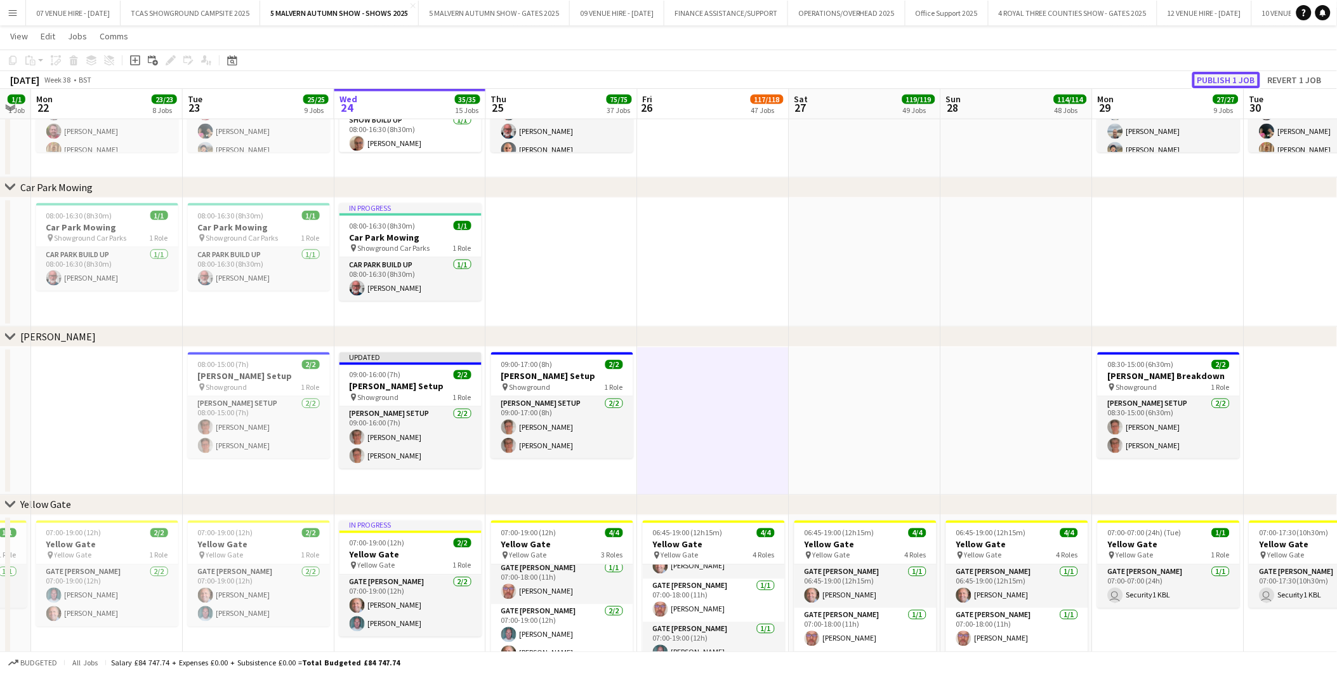
click at [1226, 83] on button "Publish 1 job" at bounding box center [1226, 80] width 68 height 16
click at [569, 371] on h3 "[PERSON_NAME] Setup" at bounding box center [562, 376] width 142 height 11
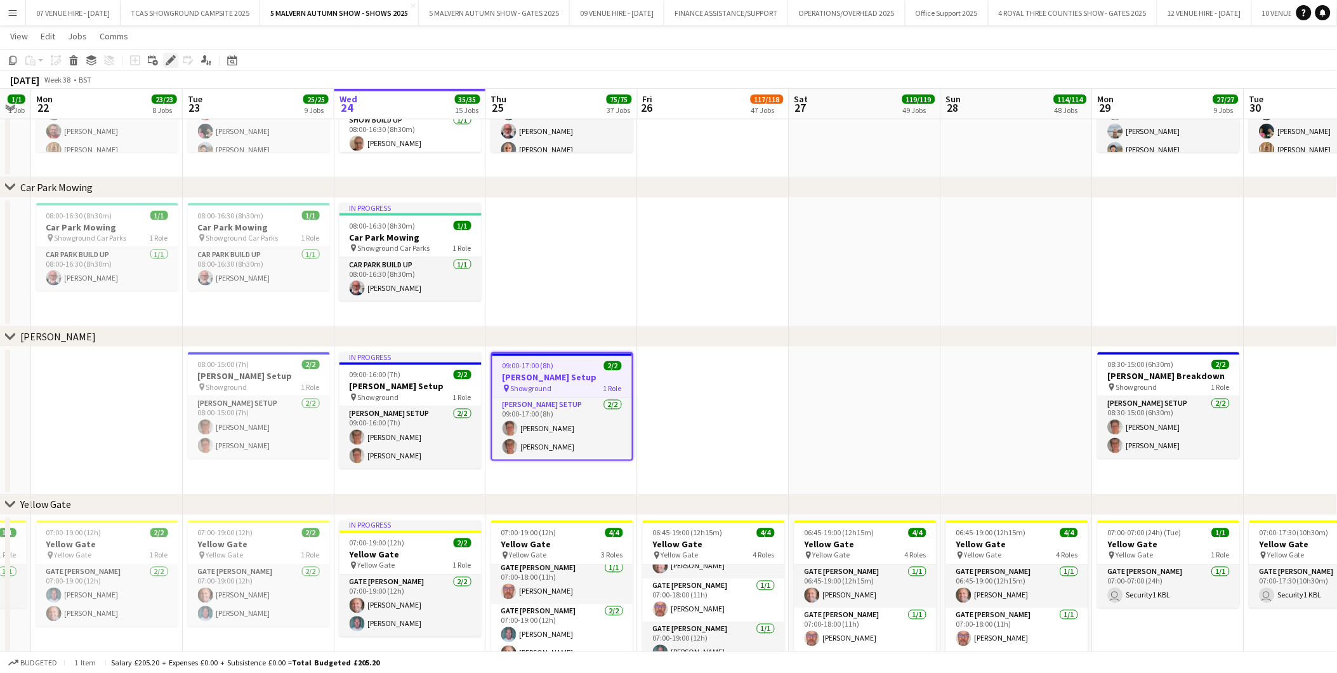
click at [166, 58] on icon "Edit" at bounding box center [171, 60] width 10 height 10
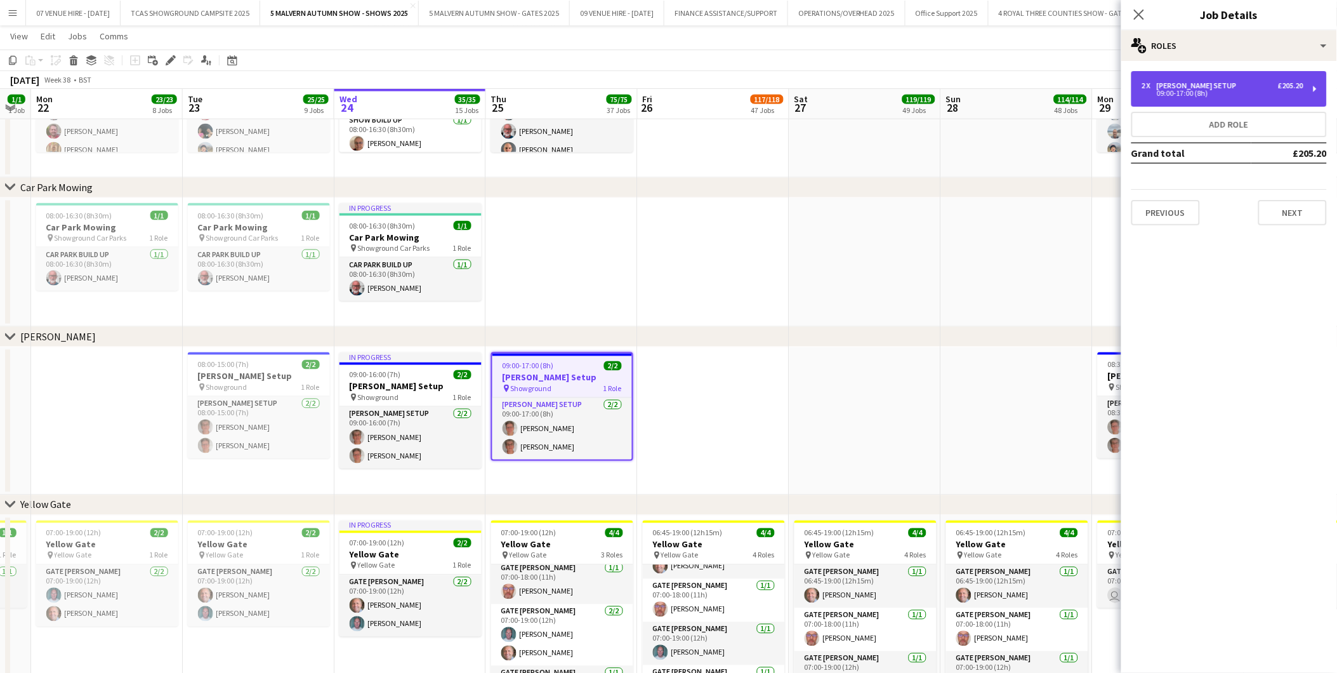
click at [1185, 96] on div "09:00-17:00 (8h)" at bounding box center [1223, 93] width 162 height 6
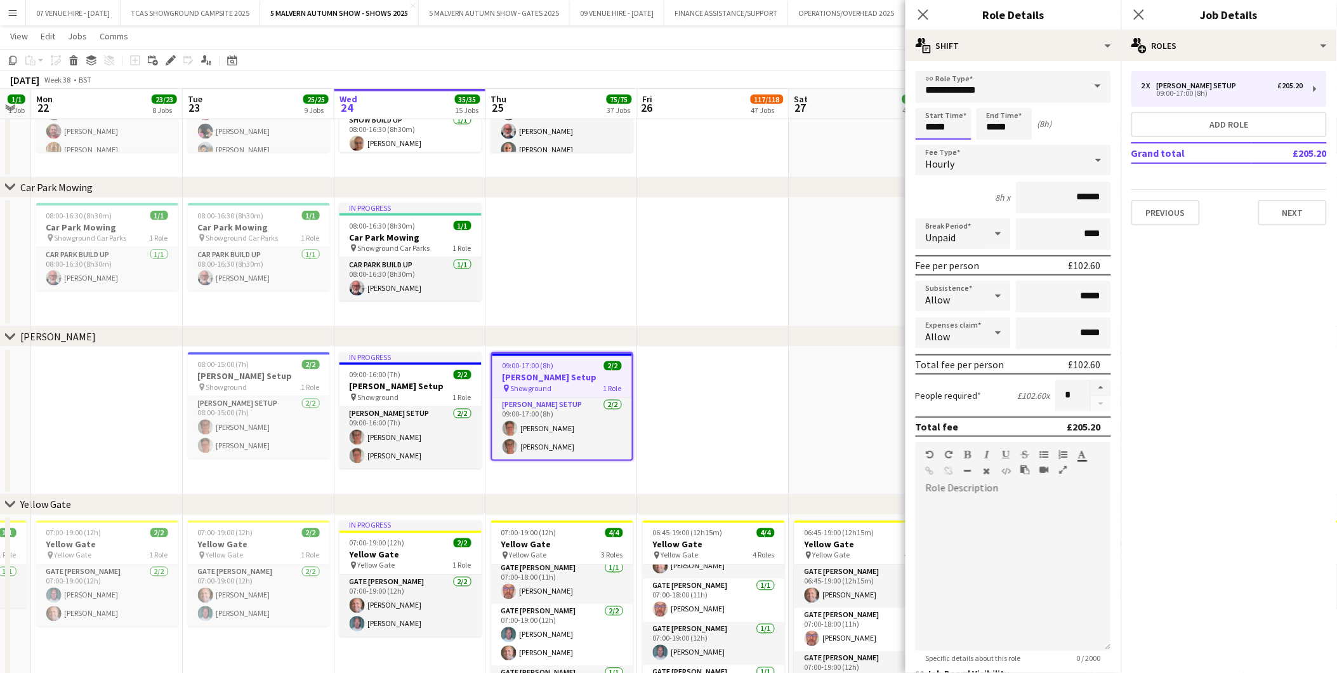
click at [957, 118] on input "*****" at bounding box center [944, 124] width 56 height 32
click at [935, 145] on div at bounding box center [930, 146] width 25 height 13
click at [932, 99] on div at bounding box center [930, 101] width 25 height 13
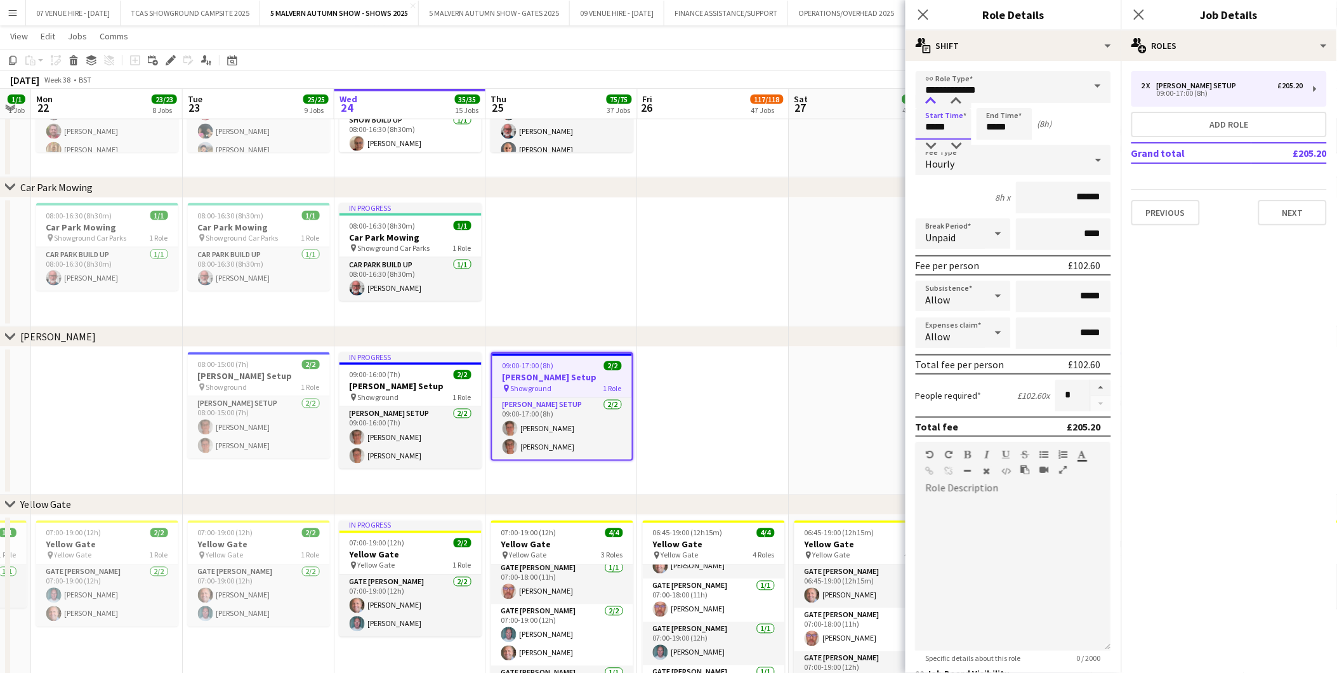
click at [932, 99] on div at bounding box center [930, 101] width 25 height 13
type input "*****"
click at [932, 99] on div at bounding box center [930, 101] width 25 height 13
click at [832, 257] on app-date-cell at bounding box center [865, 262] width 152 height 129
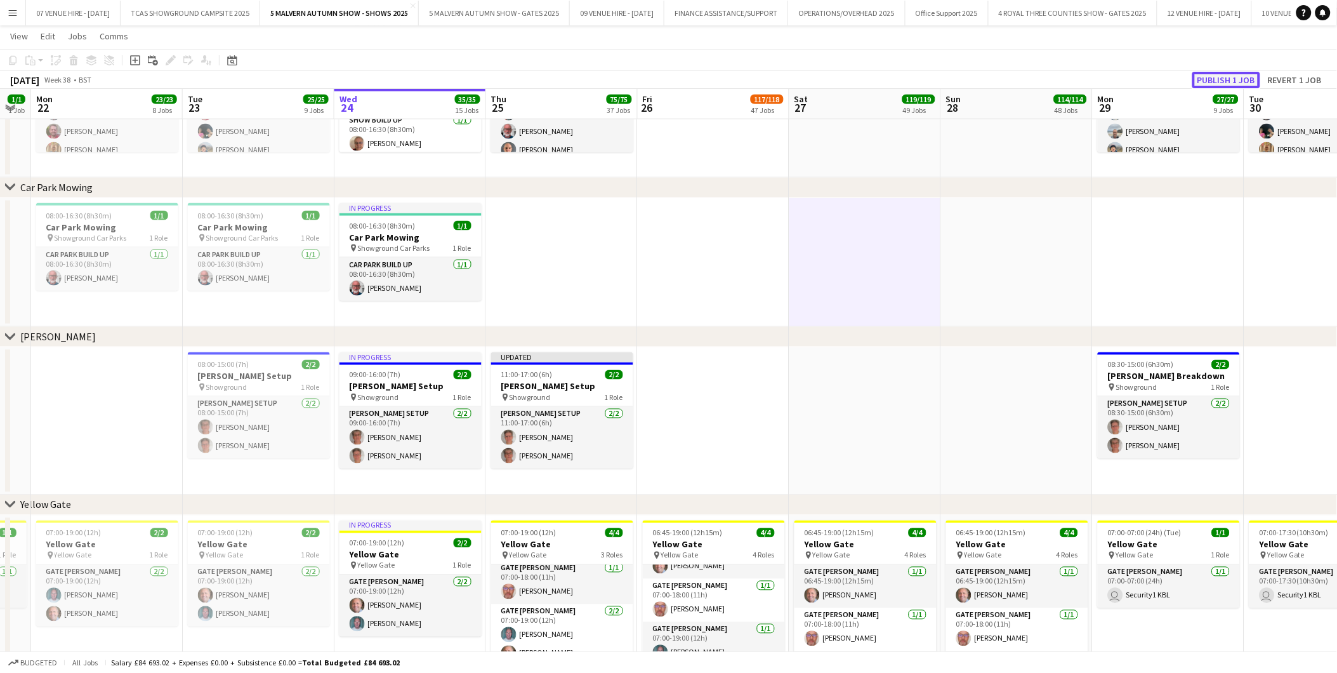
click at [1244, 76] on button "Publish 1 job" at bounding box center [1226, 80] width 68 height 16
